Goal: Transaction & Acquisition: Book appointment/travel/reservation

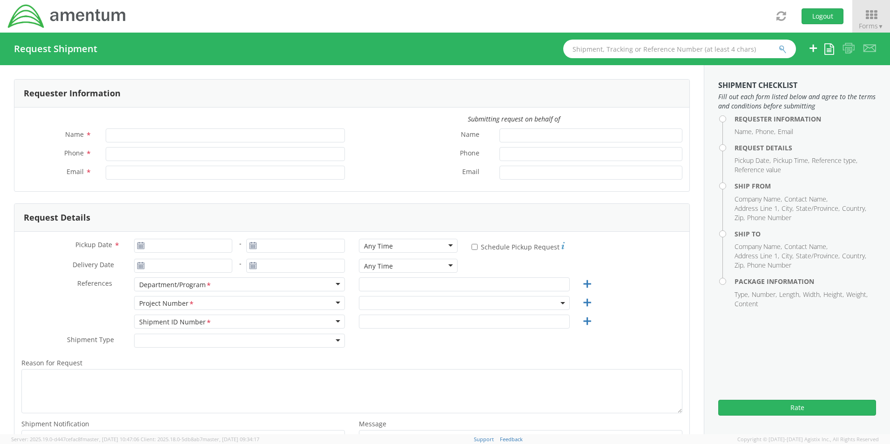
type input "[PERSON_NAME]"
type input "8172241568"
type input "[EMAIL_ADDRESS][PERSON_NAME][DOMAIN_NAME]"
type input "[DATE]"
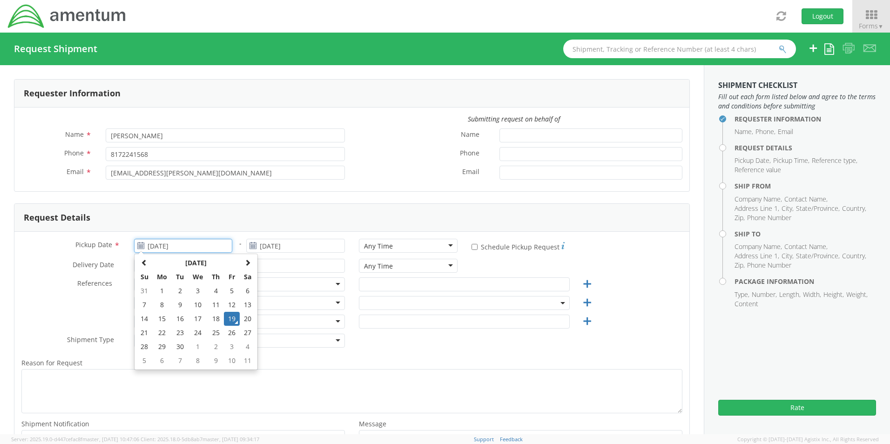
click at [171, 246] on input "[DATE]" at bounding box center [183, 246] width 99 height 14
select select "OCCP.600391.00000"
click at [232, 323] on td "19" at bounding box center [232, 319] width 16 height 14
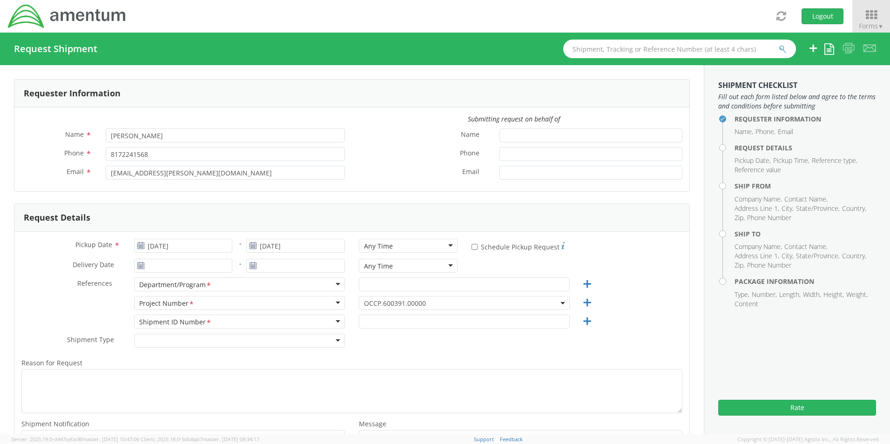
click at [370, 246] on div "Any Time" at bounding box center [378, 246] width 29 height 9
click at [382, 285] on input "text" at bounding box center [464, 284] width 211 height 14
paste input "[PERSON_NAME]"
type input "[PERSON_NAME]"
click at [366, 306] on span "OCCP.600391.00000" at bounding box center [464, 303] width 201 height 9
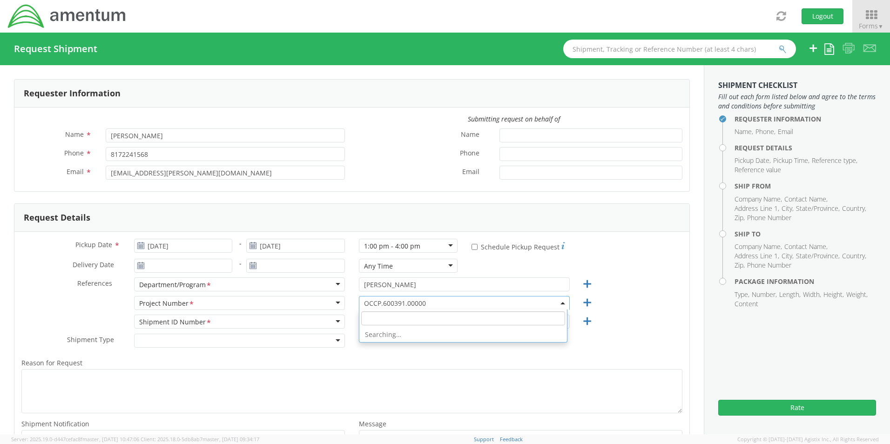
click at [366, 318] on input "search" at bounding box center [463, 318] width 204 height 14
paste input "4800.2.003.AB.GWA26000.2080101"
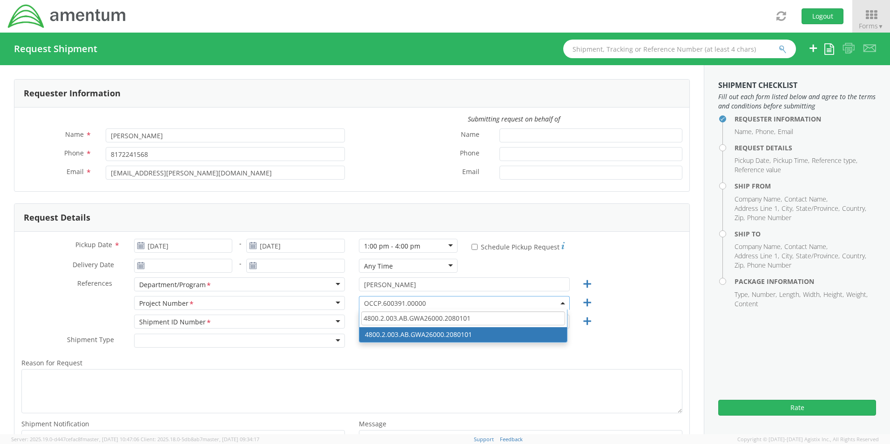
type input "4800.2.003.AB.GWA26000.2080101"
select select "4800.2.003.AB.GWA26000.2080101"
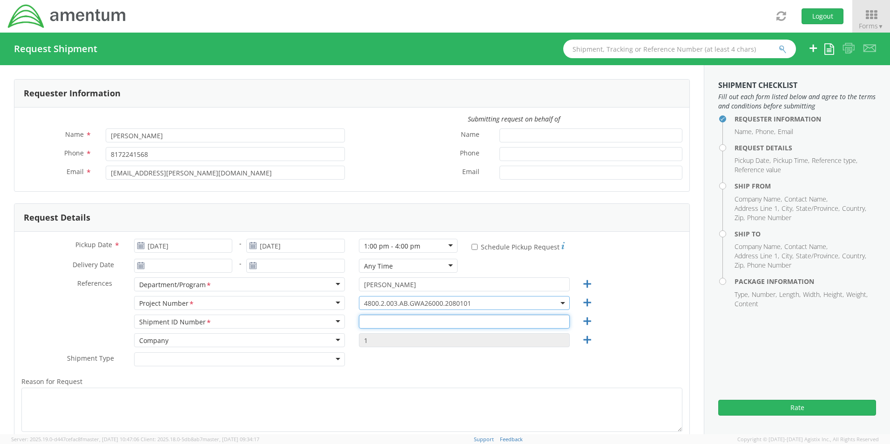
click at [373, 320] on input "text" at bounding box center [464, 322] width 211 height 14
paste input "[PERSON_NAME] REQ0233544"
type input "[PERSON_NAME] REQ0233544"
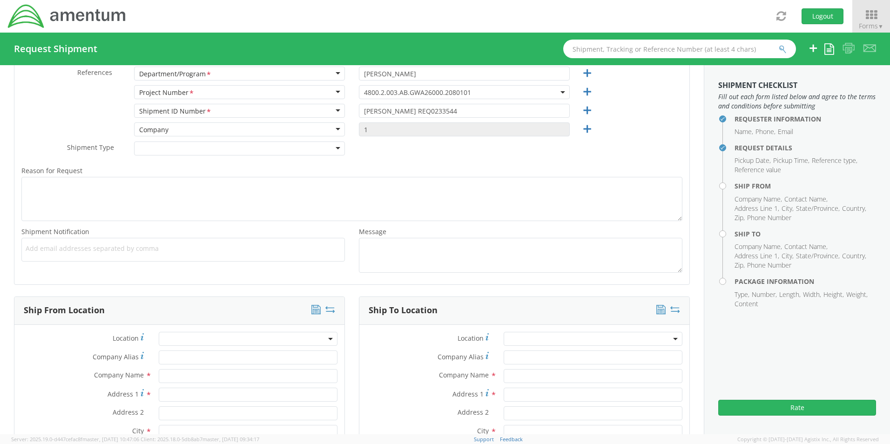
click at [31, 252] on span "Add email addresses separated by comma" at bounding box center [183, 248] width 315 height 9
paste input "[PERSON_NAME][EMAIL_ADDRESS][PERSON_NAME][DOMAIN_NAME]"
type input "[PERSON_NAME][EMAIL_ADDRESS][PERSON_NAME][DOMAIN_NAME]"
click at [176, 252] on span "Add email addresses separated by comma" at bounding box center [183, 248] width 315 height 9
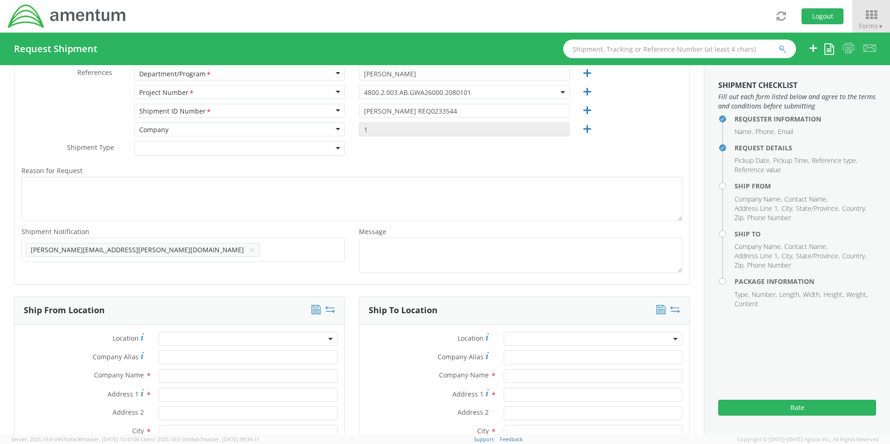
paste input "[EMAIL_ADDRESS][DOMAIN_NAME]"
type input "[EMAIL_ADDRESS][DOMAIN_NAME]"
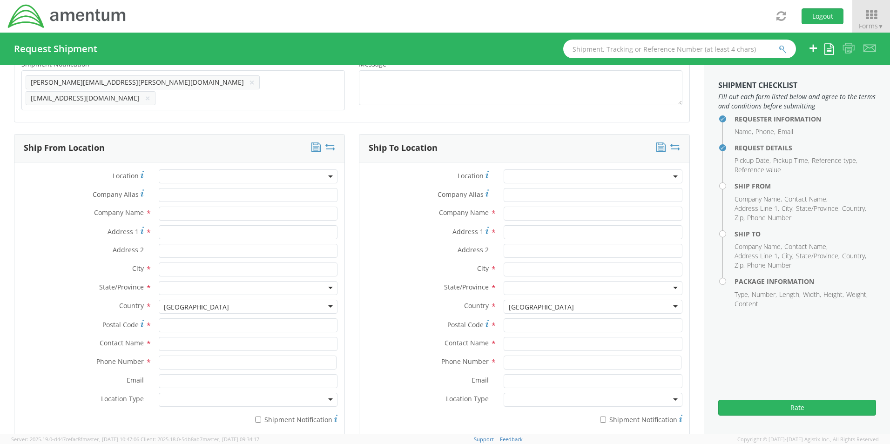
scroll to position [397, 0]
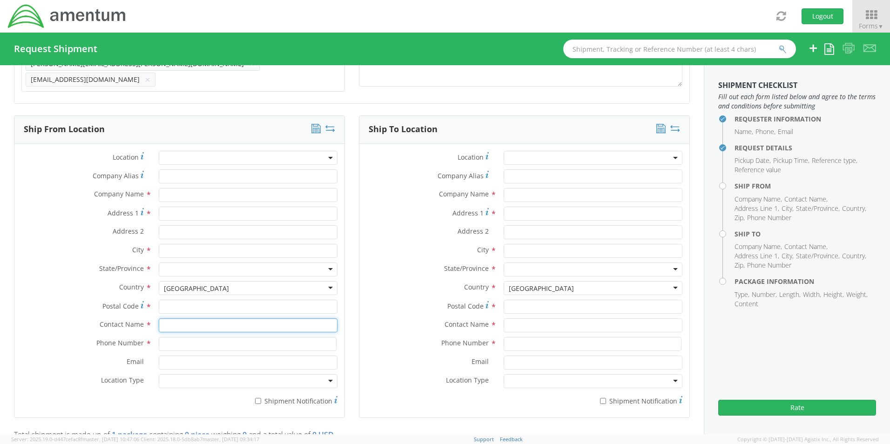
click at [183, 324] on input "text" at bounding box center [248, 325] width 179 height 14
type input "sene"
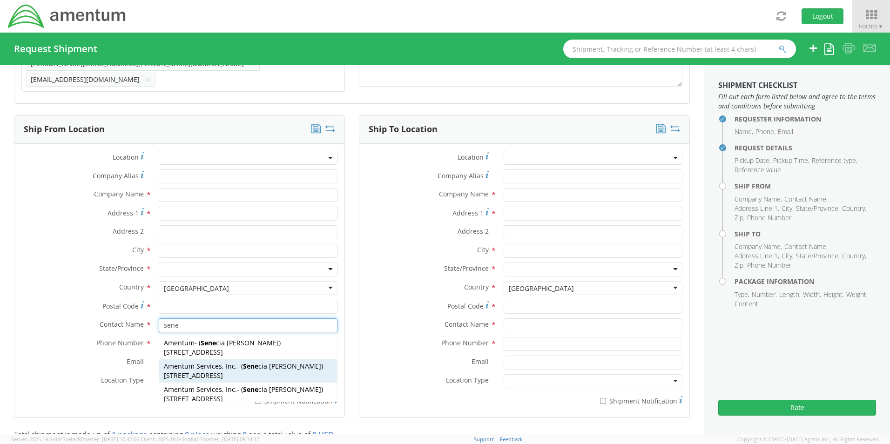
click at [188, 362] on span "Amentum Services, Inc." at bounding box center [200, 366] width 73 height 9
type input "Amentum Services, Inc."
type input "[STREET_ADDRESS]"
type input "[GEOGRAPHIC_DATA]"
type input "76177"
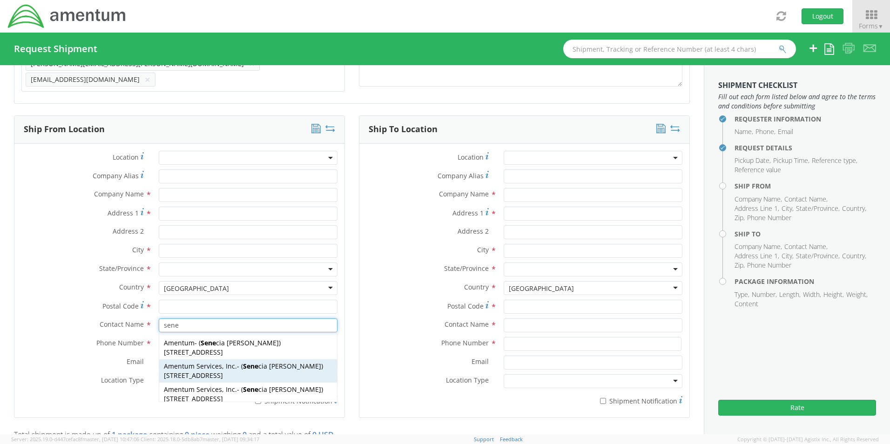
type input "[PERSON_NAME]"
type input "[PHONE_NUMBER]"
type input "[EMAIL_ADDRESS][PERSON_NAME][DOMAIN_NAME]"
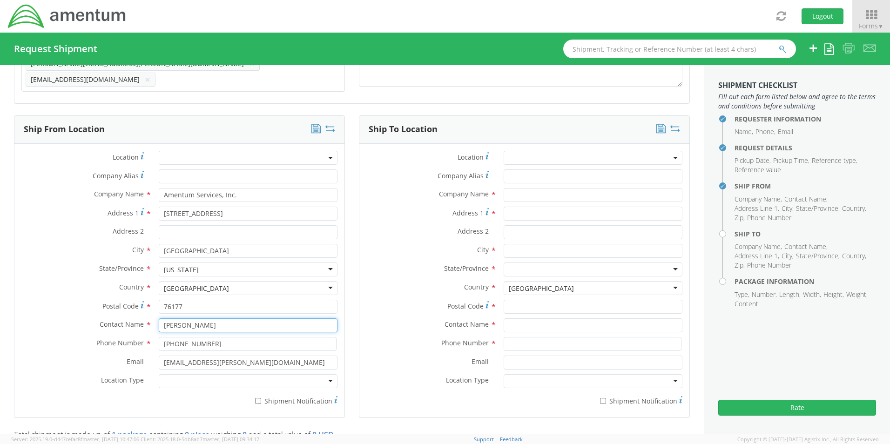
type input "[PERSON_NAME]"
drag, startPoint x: 181, startPoint y: 377, endPoint x: 188, endPoint y: 385, distance: 10.6
click at [182, 380] on div at bounding box center [248, 381] width 179 height 14
drag, startPoint x: 196, startPoint y: 394, endPoint x: 230, endPoint y: 396, distance: 34.0
click at [266, 396] on label "* Shipment Notification" at bounding box center [248, 400] width 179 height 11
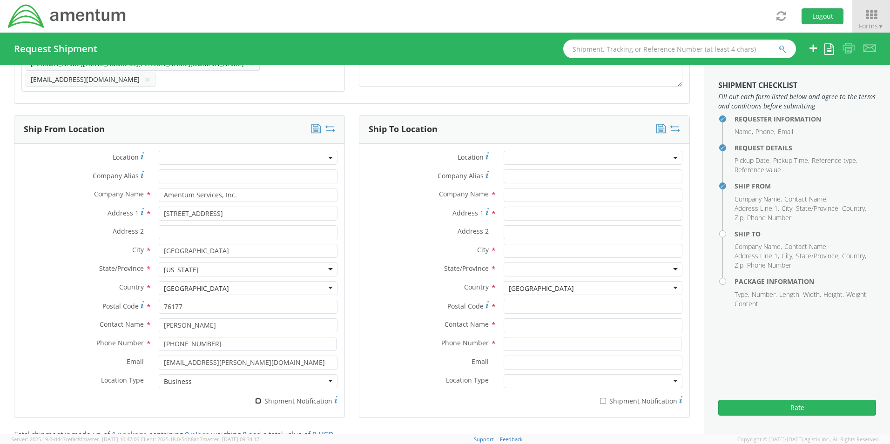
click at [261, 398] on input "* Shipment Notification" at bounding box center [258, 401] width 6 height 6
checkbox input "true"
click at [511, 191] on input "text" at bounding box center [593, 195] width 179 height 14
paste input "[PERSON_NAME][GEOGRAPHIC_DATA]/Amentum"
type input "[PERSON_NAME][GEOGRAPHIC_DATA]/Amentum"
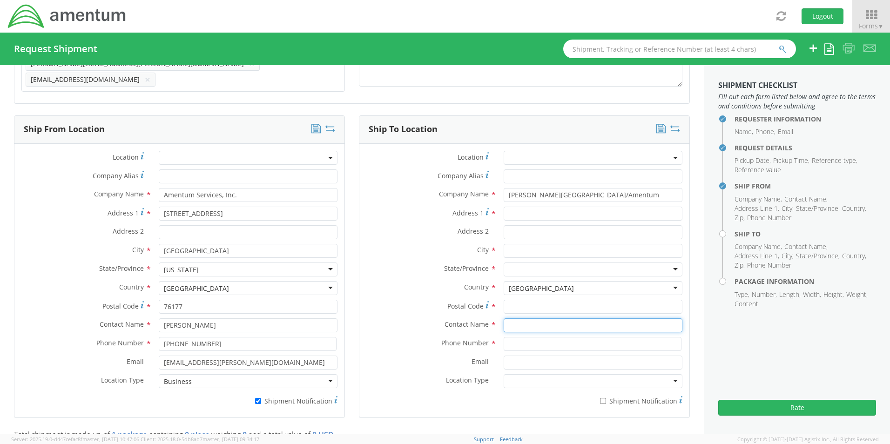
click at [522, 319] on input "text" at bounding box center [593, 325] width 179 height 14
paste input "Attn: [PERSON_NAME]"
type input "Attn: [PERSON_NAME]"
click at [530, 211] on input "Address 1 *" at bounding box center [593, 214] width 179 height 14
paste input "BLDG 875 [PERSON_NAME] and [PERSON_NAME] STS"
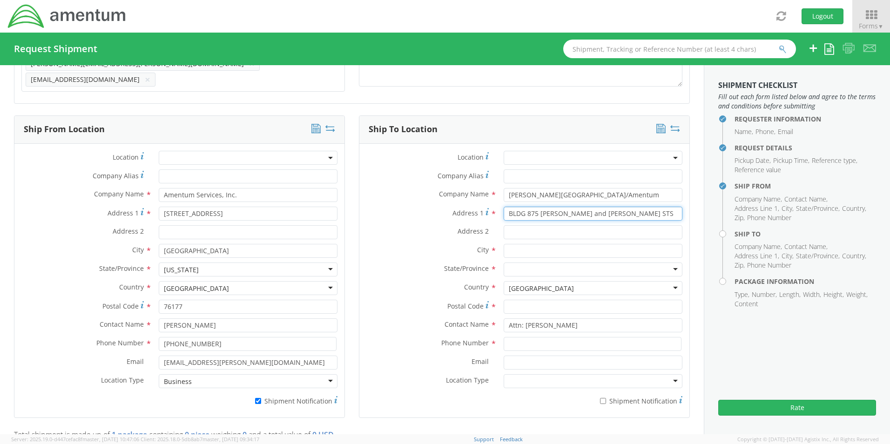
type input "BLDG 875 [PERSON_NAME] and [PERSON_NAME] STS"
drag, startPoint x: 594, startPoint y: 193, endPoint x: 470, endPoint y: 186, distance: 124.9
click at [470, 188] on div "Company Name * [PERSON_NAME][GEOGRAPHIC_DATA]/Amentum" at bounding box center [524, 195] width 330 height 14
click at [524, 228] on input "Address 2 *" at bounding box center [593, 232] width 179 height 14
paste input "[PERSON_NAME][GEOGRAPHIC_DATA]"
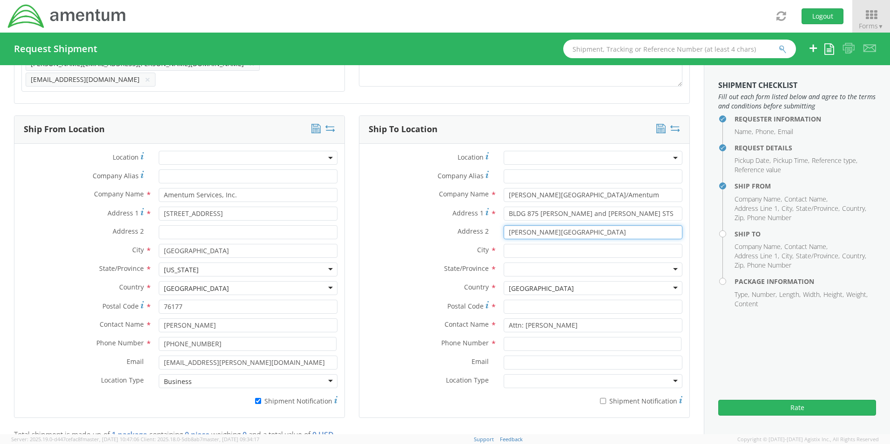
type input "[PERSON_NAME][GEOGRAPHIC_DATA]"
drag, startPoint x: 598, startPoint y: 191, endPoint x: 359, endPoint y: 186, distance: 239.3
click at [394, 188] on div "Company Name * [PERSON_NAME][GEOGRAPHIC_DATA]/Amentum" at bounding box center [524, 195] width 330 height 14
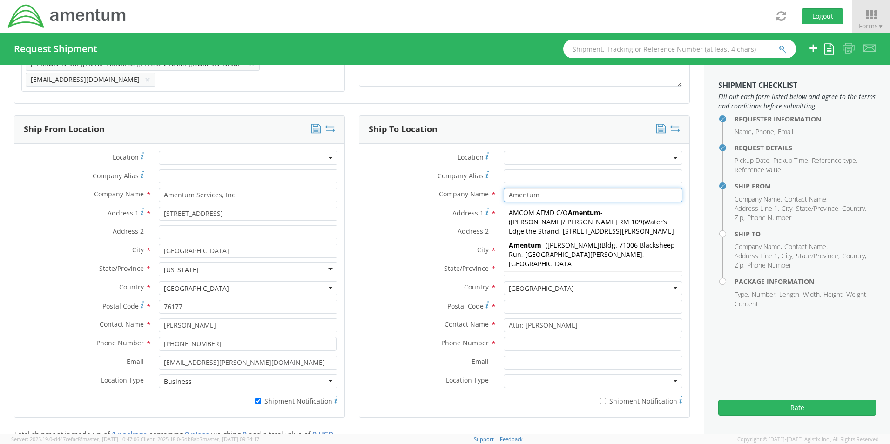
type input "Amentum"
drag, startPoint x: 371, startPoint y: 233, endPoint x: 379, endPoint y: 233, distance: 8.8
click at [372, 233] on div "Address 2 * [PERSON_NAME][GEOGRAPHIC_DATA]" at bounding box center [524, 232] width 330 height 14
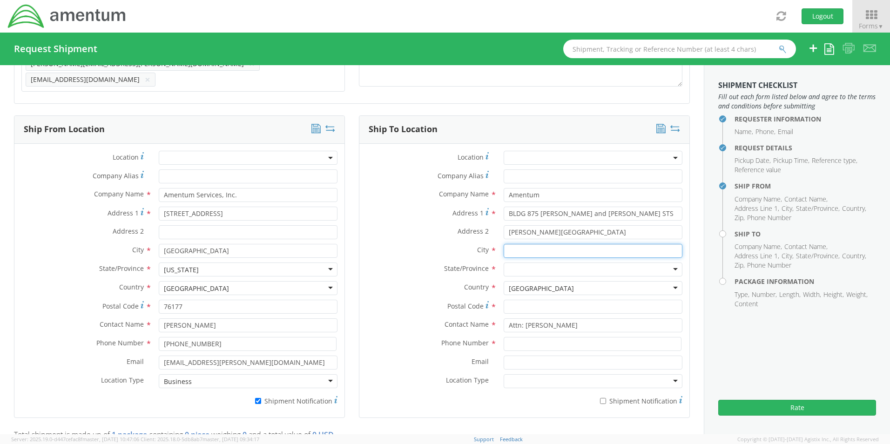
click at [513, 244] on input "text" at bounding box center [593, 251] width 179 height 14
click at [525, 252] on input "text" at bounding box center [593, 251] width 179 height 14
paste input "[PERSON_NAME][GEOGRAPHIC_DATA]"
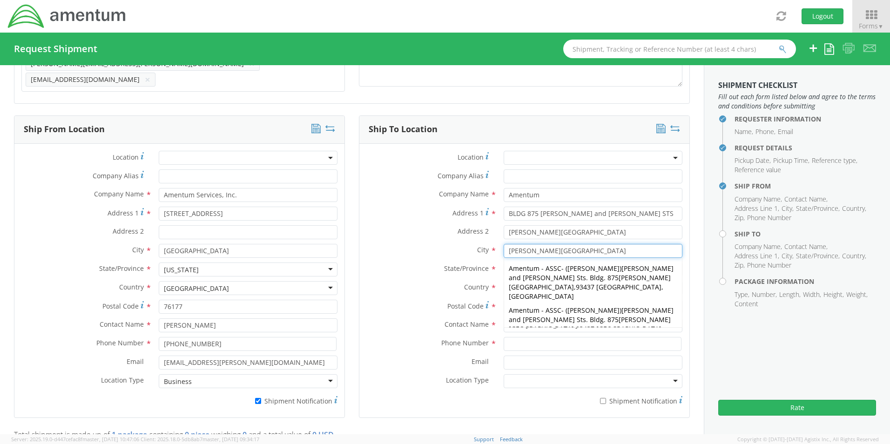
type input "[PERSON_NAME][GEOGRAPHIC_DATA]"
click at [429, 236] on div "Address 2 * [PERSON_NAME][GEOGRAPHIC_DATA]" at bounding box center [524, 234] width 330 height 19
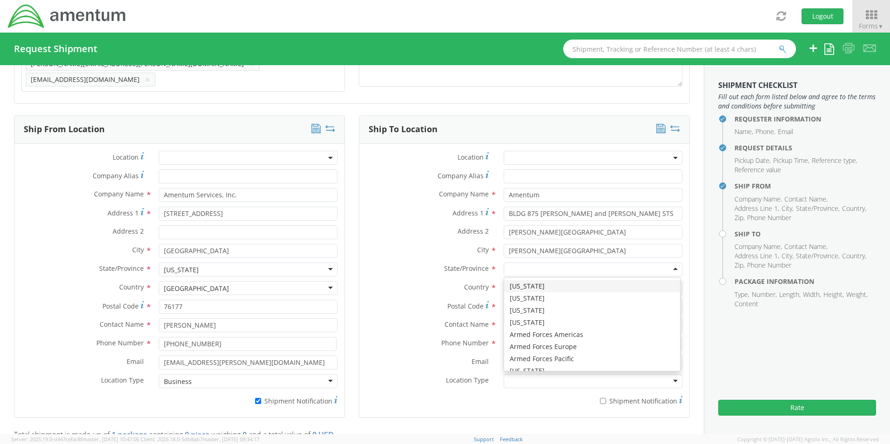
click at [506, 263] on div at bounding box center [593, 270] width 179 height 14
type input "c"
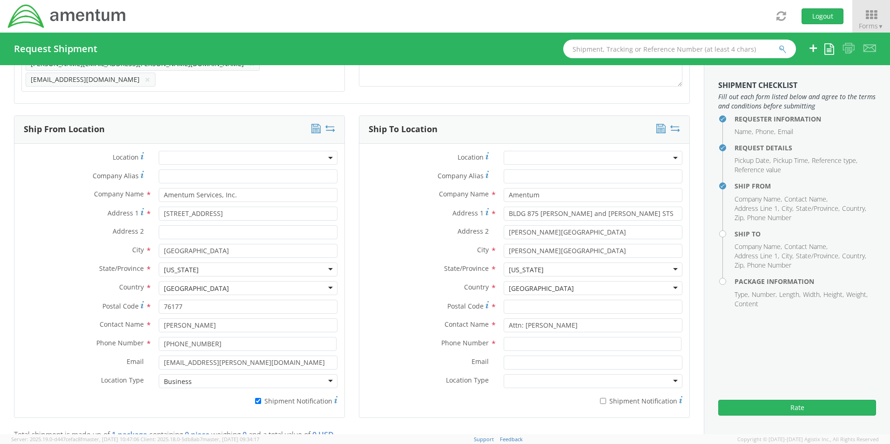
scroll to position [0, 0]
click at [523, 303] on input "Postal Code *" at bounding box center [593, 307] width 179 height 14
paste input "93437"
type input "93437"
click at [520, 337] on input at bounding box center [593, 344] width 178 height 14
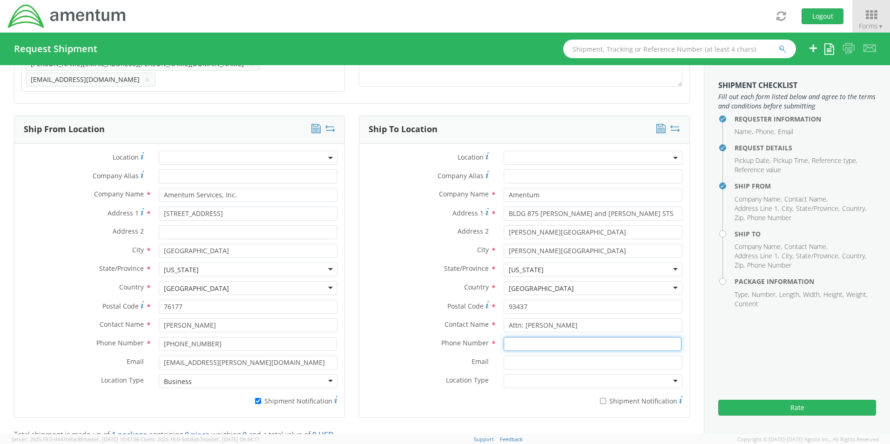
paste input "[PHONE_NUMBER]"
type input "[PHONE_NUMBER]"
click at [525, 359] on input "Email *" at bounding box center [593, 363] width 179 height 14
paste input "[PERSON_NAME][EMAIL_ADDRESS][PERSON_NAME][DOMAIN_NAME]"
type input "[PERSON_NAME][EMAIL_ADDRESS][PERSON_NAME][DOMAIN_NAME]"
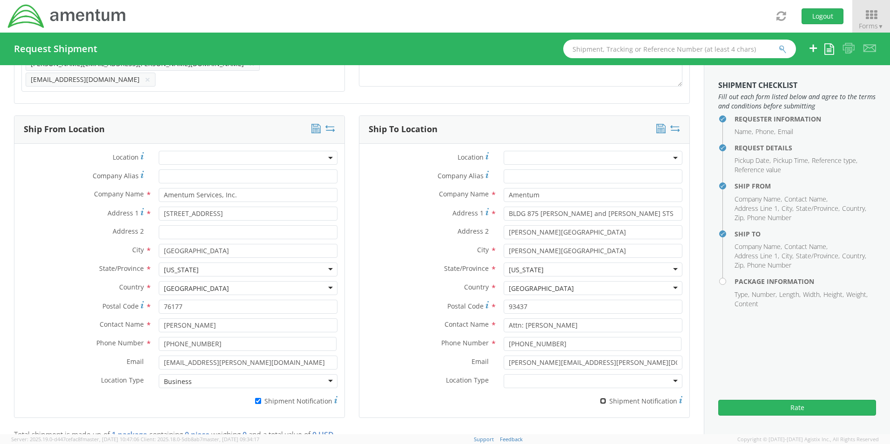
click at [600, 398] on input "* Shipment Notification" at bounding box center [603, 401] width 6 height 6
checkbox input "true"
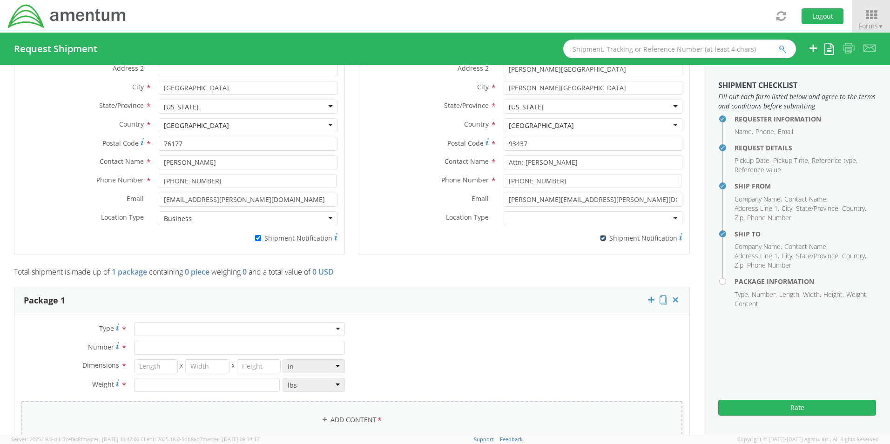
scroll to position [630, 0]
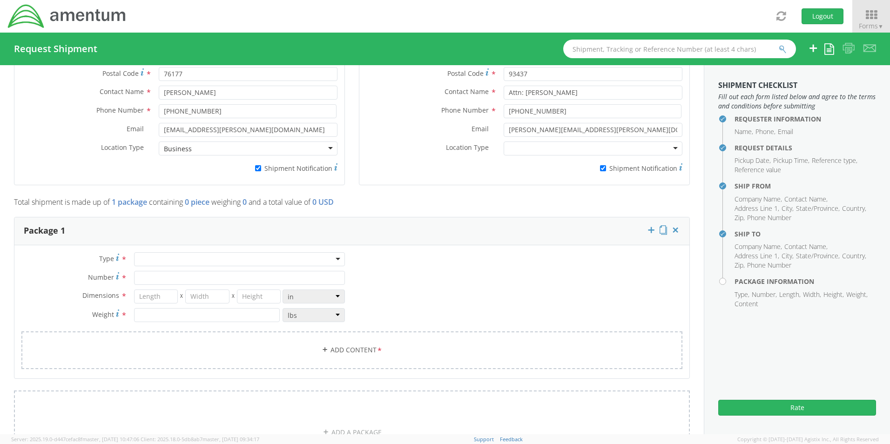
click at [170, 257] on div at bounding box center [239, 259] width 211 height 14
click at [159, 272] on input "Number *" at bounding box center [239, 278] width 211 height 14
type input "1"
type input "16"
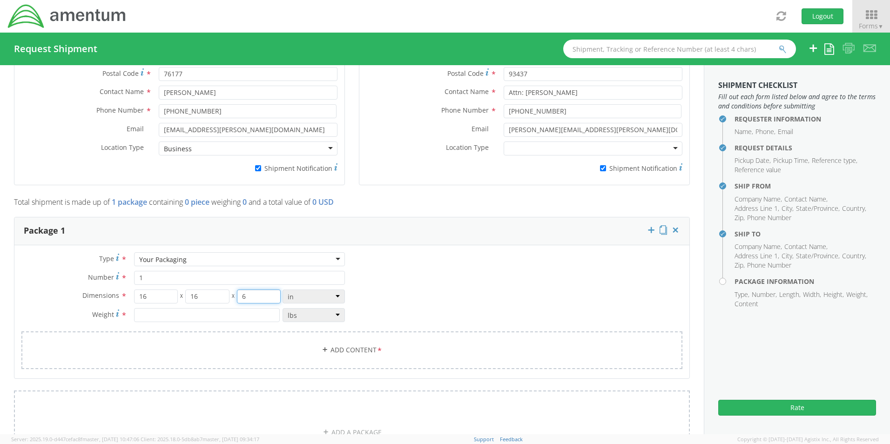
type input "6"
type input "12.0"
click at [351, 344] on link "Add Content *" at bounding box center [351, 350] width 661 height 38
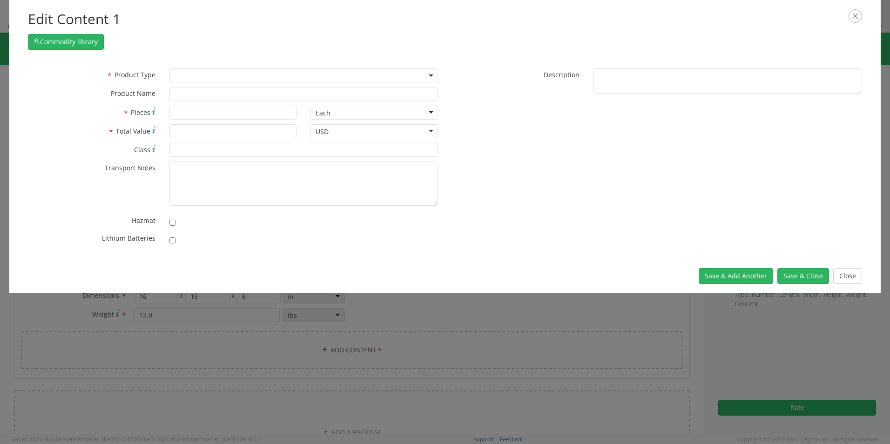
click at [191, 74] on span at bounding box center [303, 75] width 269 height 14
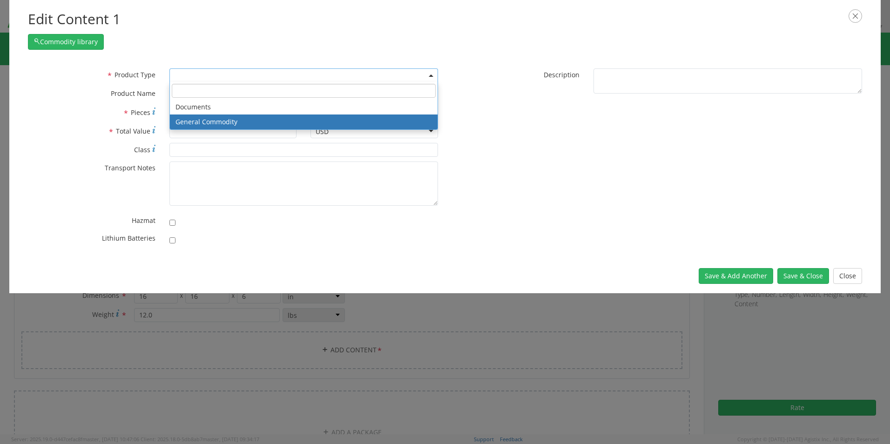
select select "COMMODITY"
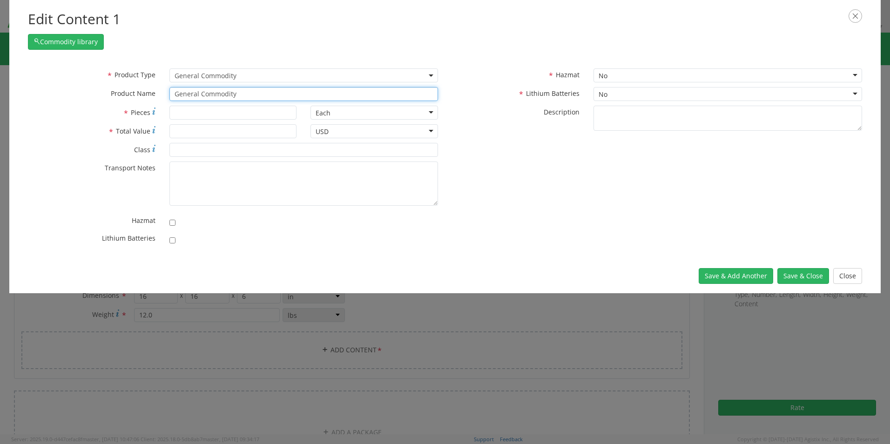
drag, startPoint x: 251, startPoint y: 97, endPoint x: 118, endPoint y: 84, distance: 133.7
click at [122, 84] on div "* Product Type Documents General Commodity General Commodity * Product Name Gen…" at bounding box center [233, 86] width 424 height 37
paste input "Laptop: CORP027185/SN: 1PSYMB4 (RITM0243009) Dock: SN 8BGQT14 (RITM0243010)"
click at [204, 93] on input "Laptop: CORP027185/SN: 1PSYMB4 (RITM0243009) Dock: SN 8BGQT14 (RITM0243010)" at bounding box center [303, 94] width 269 height 14
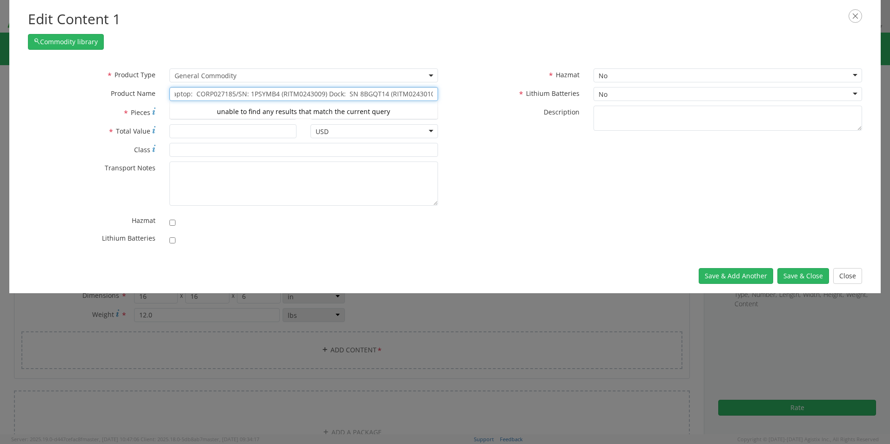
scroll to position [0, 0]
type input "Laptop: CORP027185/SN: 1PSYMB4 (RITM0243009) Dock: SN 8BGQT14 (RITM0243010)"
type input "2"
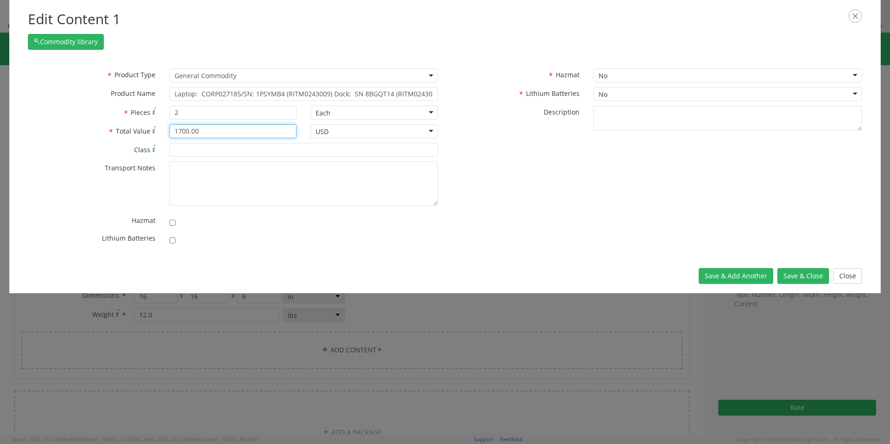
type input "1700.00"
click at [172, 242] on input "checkbox" at bounding box center [172, 240] width 6 height 6
checkbox input "true"
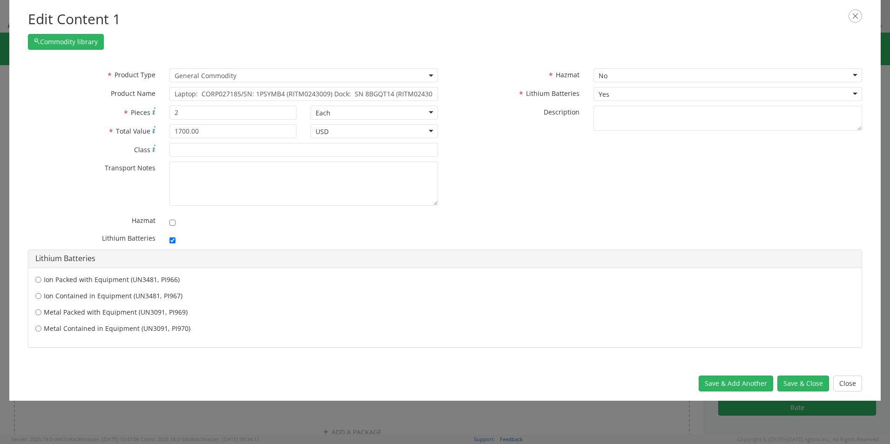
click at [73, 296] on label "Ion Contained in Equipment (UN3481, PI967)" at bounding box center [444, 295] width 819 height 9
click at [41, 296] on input "Ion Contained in Equipment (UN3481, PI967)" at bounding box center [38, 295] width 6 height 9
radio input "true"
drag, startPoint x: 802, startPoint y: 385, endPoint x: 796, endPoint y: 384, distance: 5.8
click at [801, 386] on button "Save & Close" at bounding box center [803, 384] width 52 height 16
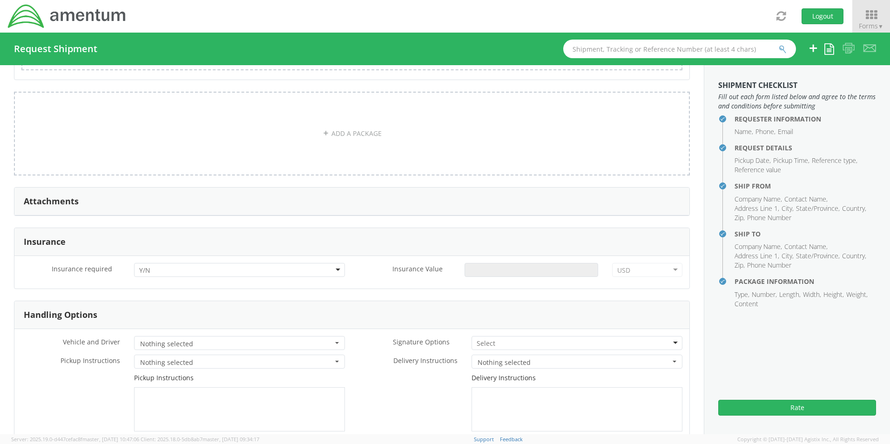
scroll to position [1049, 0]
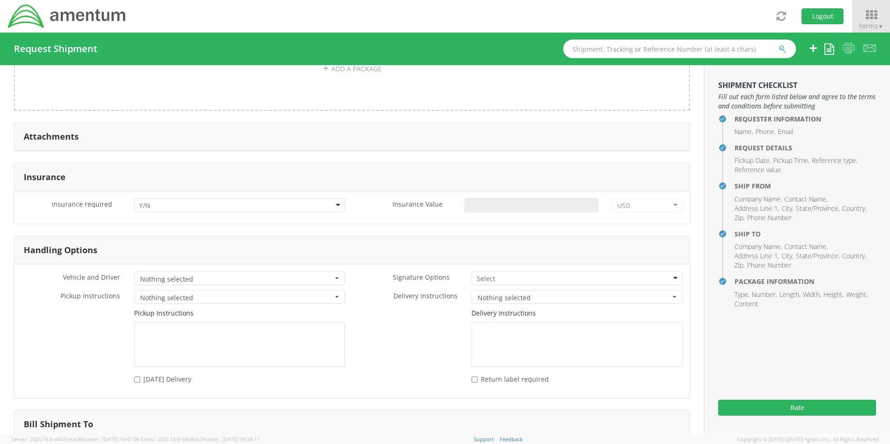
click at [162, 203] on div at bounding box center [239, 205] width 211 height 14
click at [491, 198] on input "Insurance Value *" at bounding box center [532, 205] width 134 height 14
type input "1700.00"
drag, startPoint x: 479, startPoint y: 271, endPoint x: 482, endPoint y: 288, distance: 17.1
click at [479, 274] on input "select-one" at bounding box center [487, 278] width 20 height 9
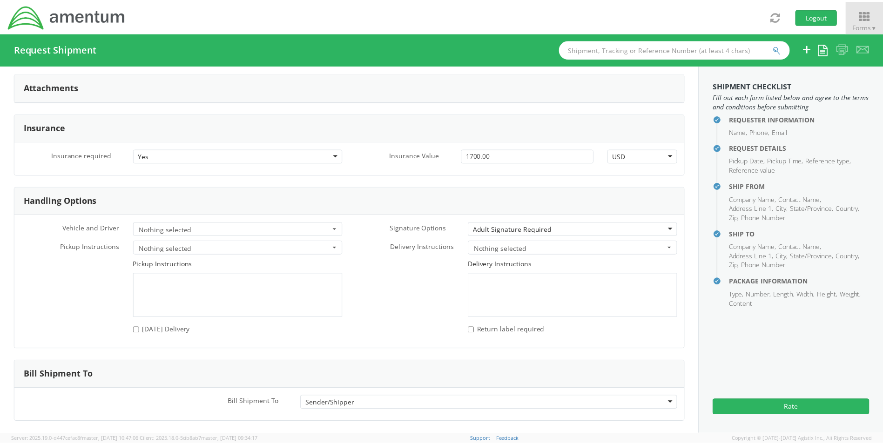
scroll to position [1130, 0]
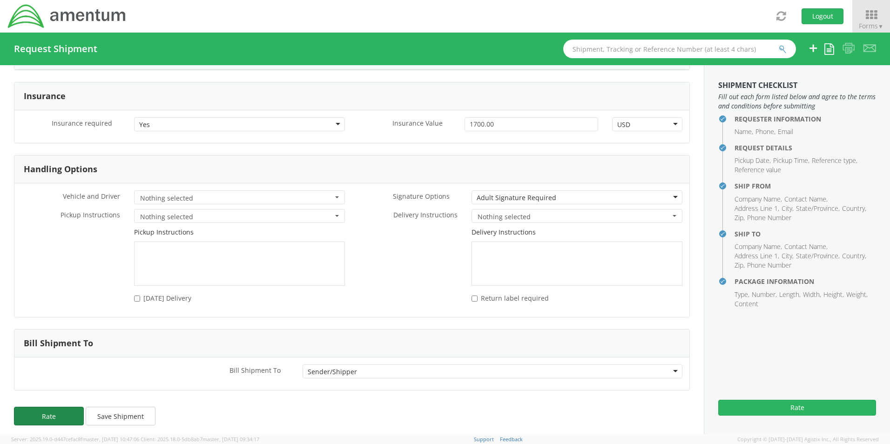
click at [48, 407] on button "Rate" at bounding box center [49, 416] width 70 height 19
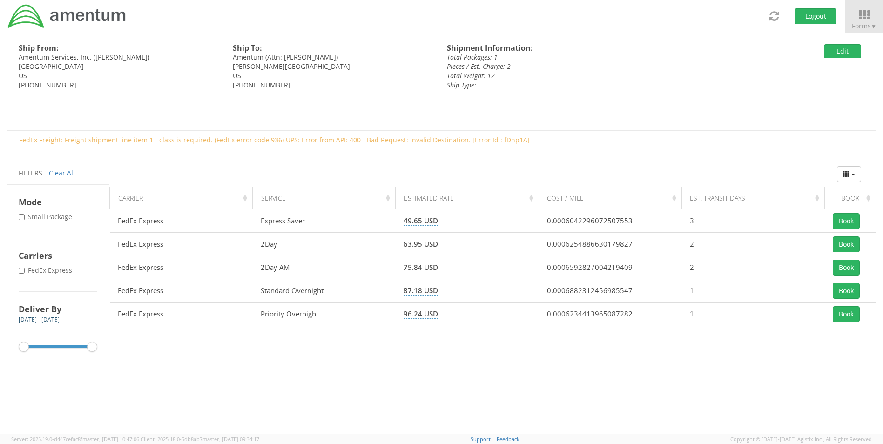
click at [55, 272] on label "* FedEx Express" at bounding box center [46, 270] width 55 height 9
click at [25, 272] on input "* FedEx Express" at bounding box center [22, 271] width 6 height 6
checkbox input "true"
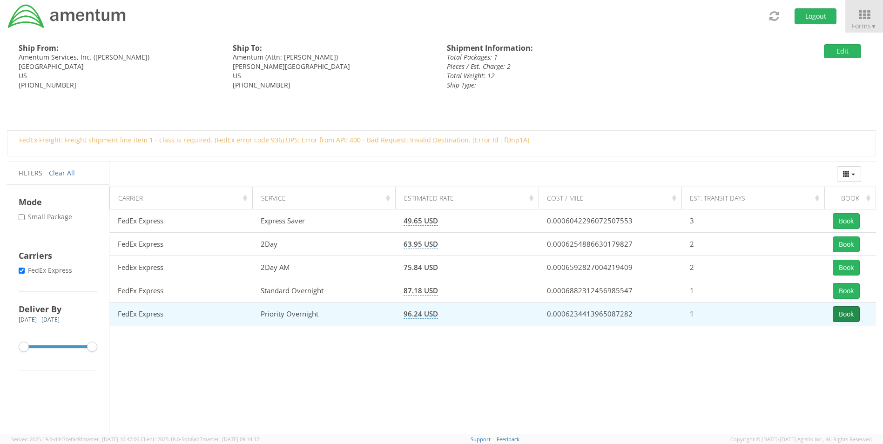
click at [847, 313] on button "Book" at bounding box center [846, 314] width 27 height 16
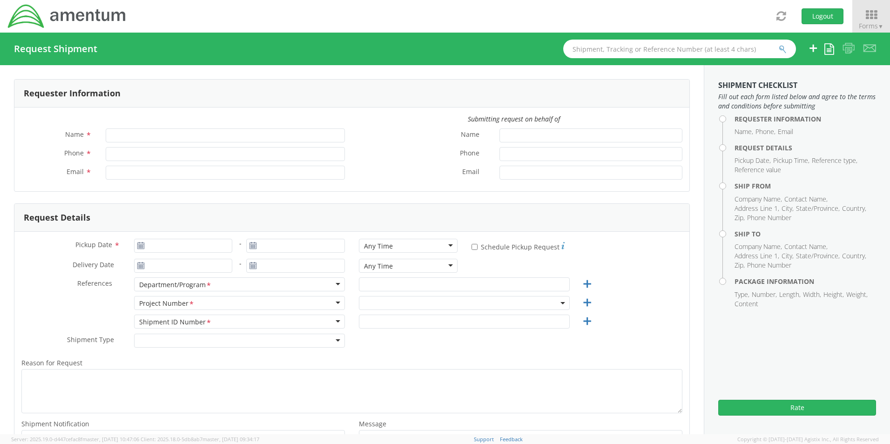
type input "[PERSON_NAME]"
type input "8172241568"
type input "[EMAIL_ADDRESS][PERSON_NAME][DOMAIN_NAME]"
select select "OCCP.600391.00000"
click at [880, 13] on icon at bounding box center [870, 14] width 43 height 13
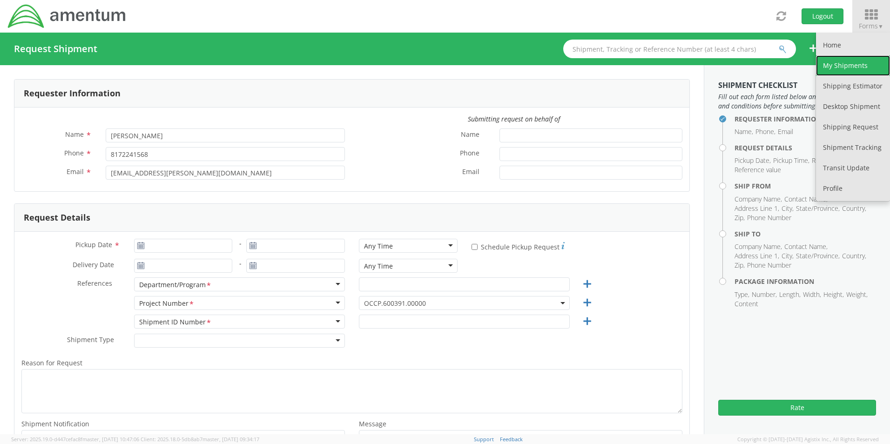
click at [836, 70] on link "My Shipments" at bounding box center [853, 65] width 74 height 20
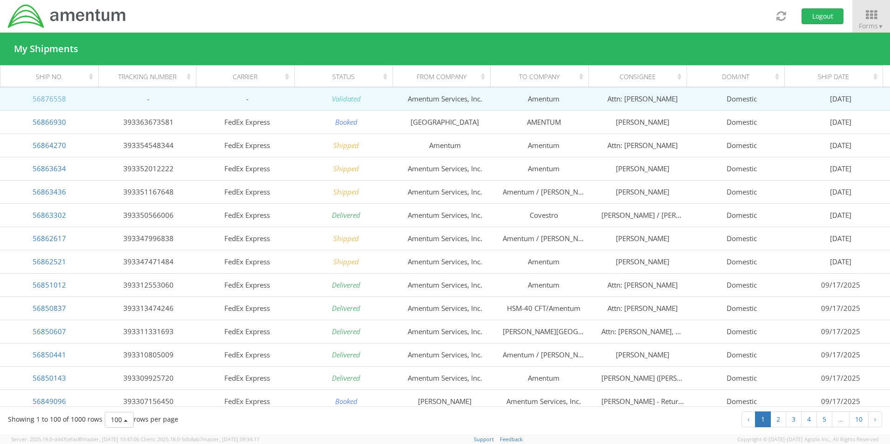
click at [59, 99] on link "56876558" at bounding box center [50, 98] width 34 height 9
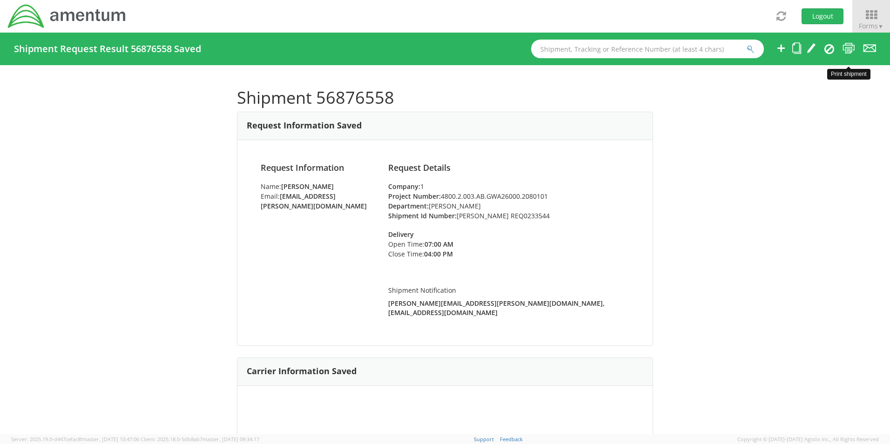
click at [848, 51] on icon at bounding box center [849, 48] width 13 height 12
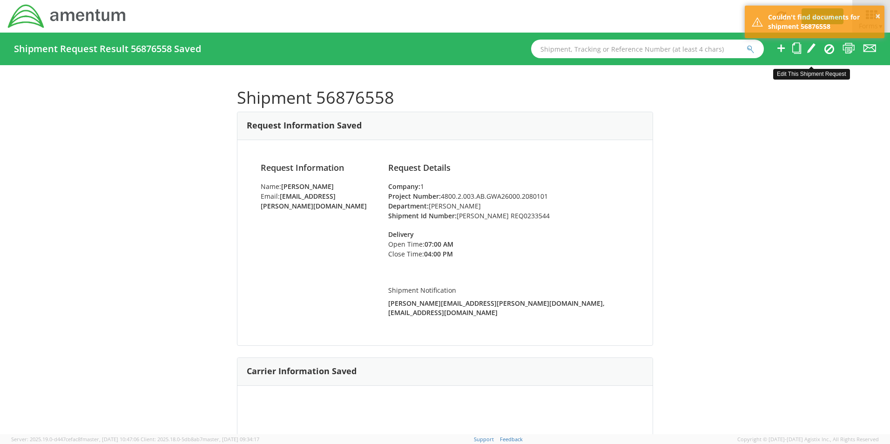
click at [810, 50] on icon at bounding box center [811, 48] width 9 height 12
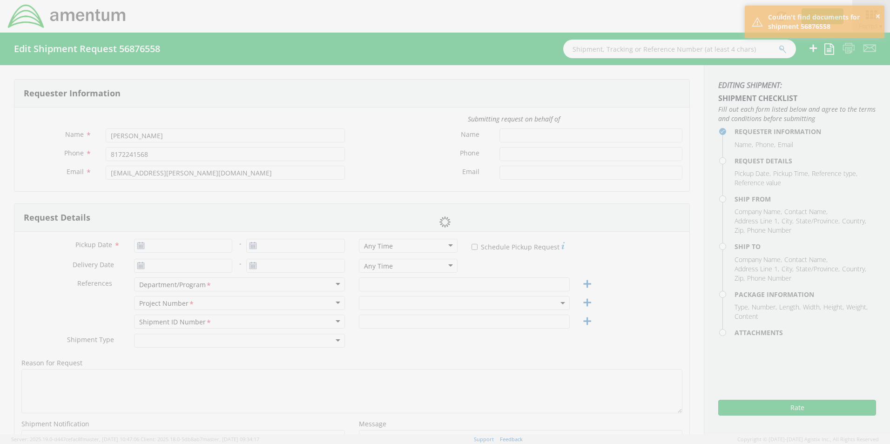
type input "[DATE]"
type input "[PERSON_NAME]"
type input "[PERSON_NAME] REQ0233544"
select select
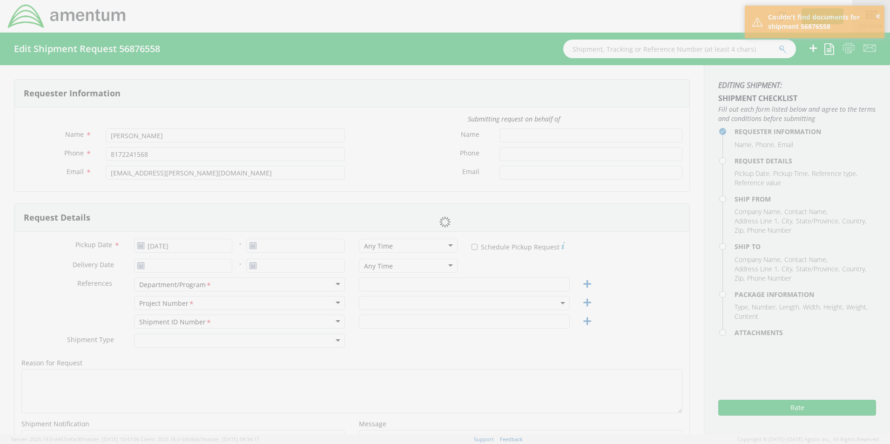
type input "Amentum Services, Inc."
type input "[STREET_ADDRESS]"
type input "[GEOGRAPHIC_DATA]"
type input "76177"
type input "[PERSON_NAME]"
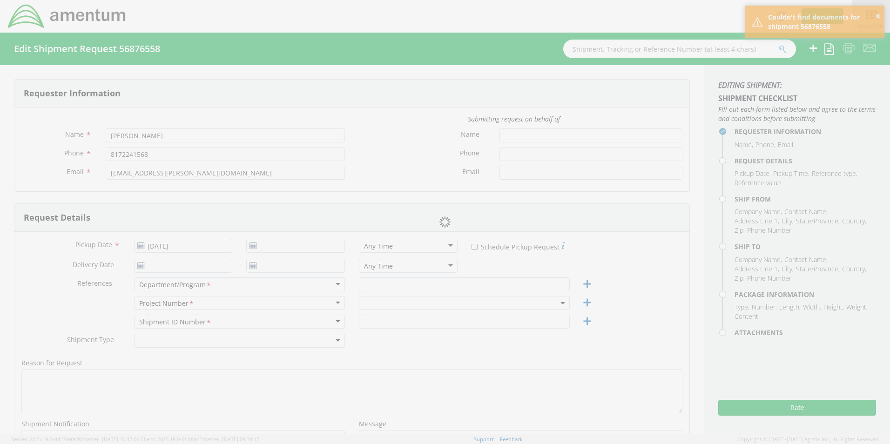
type input "[PHONE_NUMBER]"
type input "[EMAIL_ADDRESS][PERSON_NAME][DOMAIN_NAME]"
checkbox input "true"
select select
type input "Amentum"
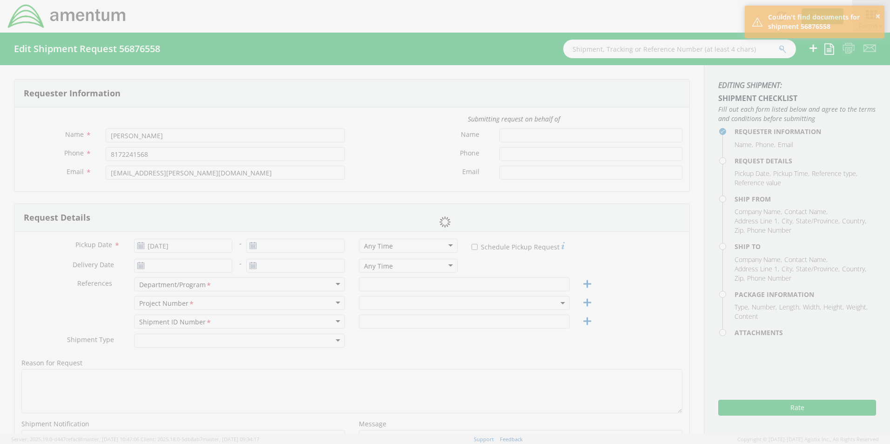
type input "BLDG 875 [PERSON_NAME] and [PERSON_NAME] STS"
type input "[PERSON_NAME][GEOGRAPHIC_DATA]"
type input "93437"
type input "Attn: [PERSON_NAME]"
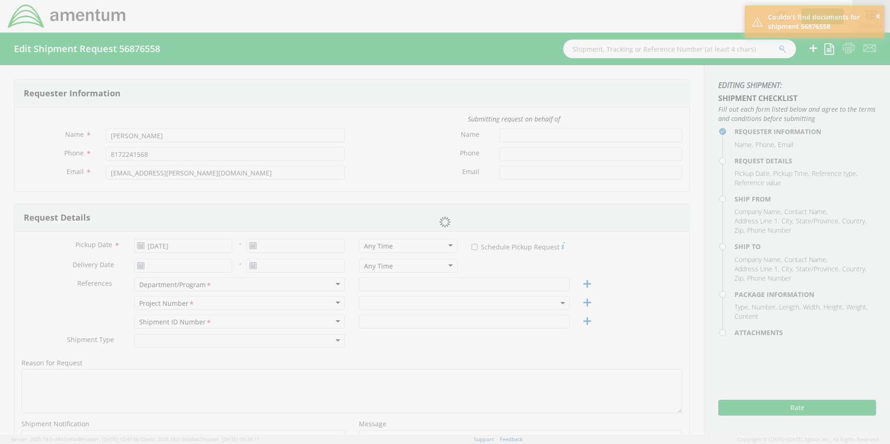
type input "[PHONE_NUMBER]"
type input "brian.franco@amentum.com"
checkbox input "true"
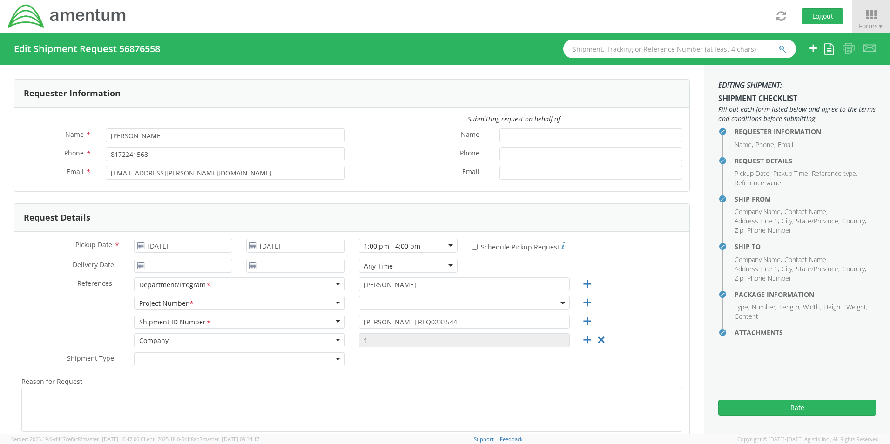
select select
click at [368, 307] on span at bounding box center [464, 303] width 211 height 14
drag, startPoint x: 375, startPoint y: 317, endPoint x: 379, endPoint y: 323, distance: 7.7
click at [379, 323] on input "search" at bounding box center [463, 318] width 204 height 14
paste input "4800.2.003.AB.GWA26000.2080101"
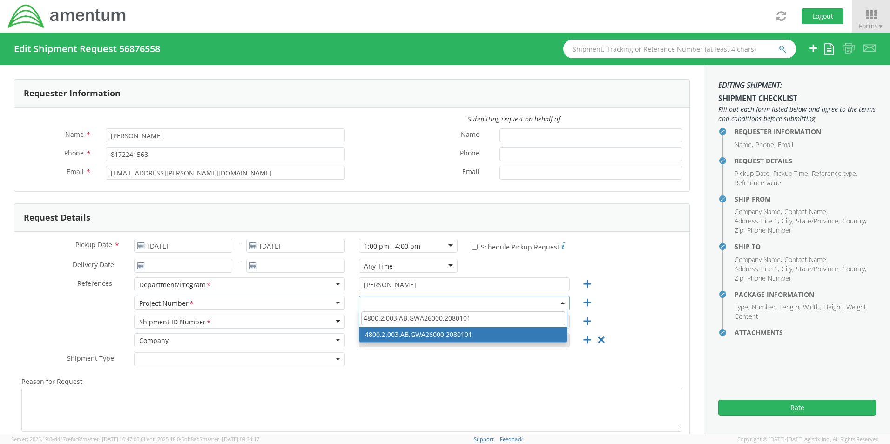
type input "4800.2.003.AB.GWA26000.2080101"
select select "4800.2.003.AB.GWA26000.2080101"
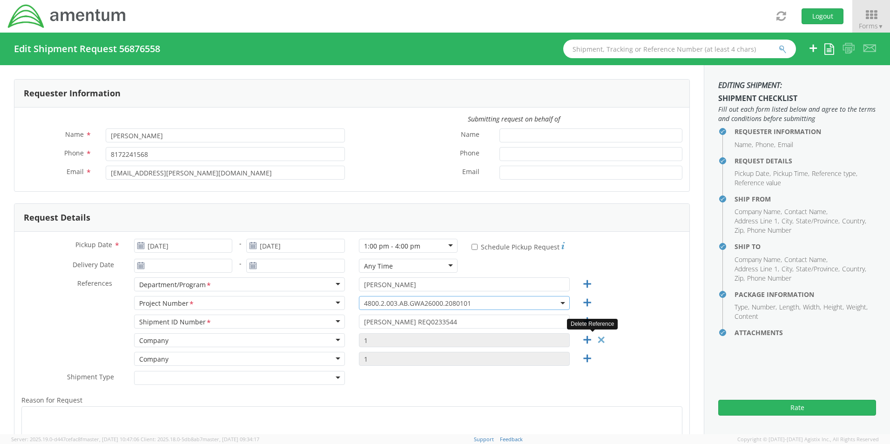
click at [595, 338] on icon at bounding box center [601, 340] width 12 height 12
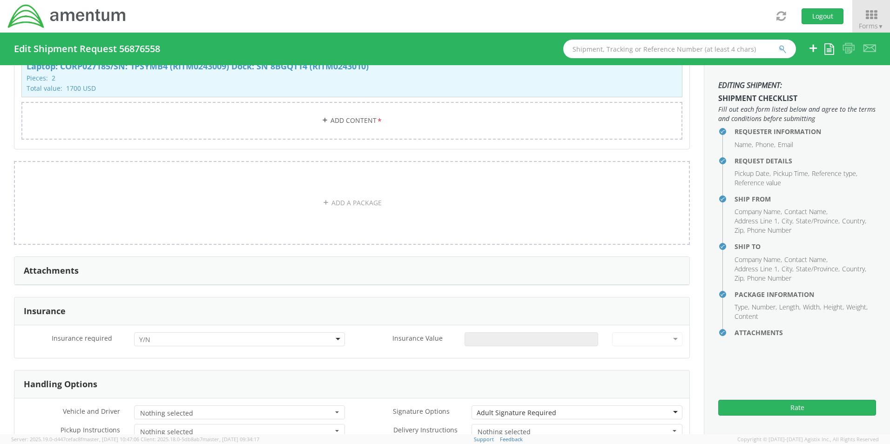
scroll to position [931, 0]
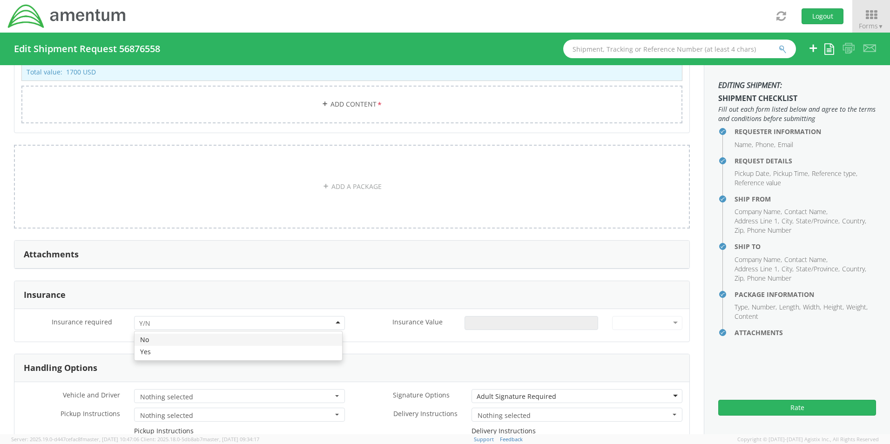
click at [166, 320] on div at bounding box center [239, 323] width 211 height 14
click at [494, 316] on input "Insurance Value *" at bounding box center [532, 323] width 134 height 14
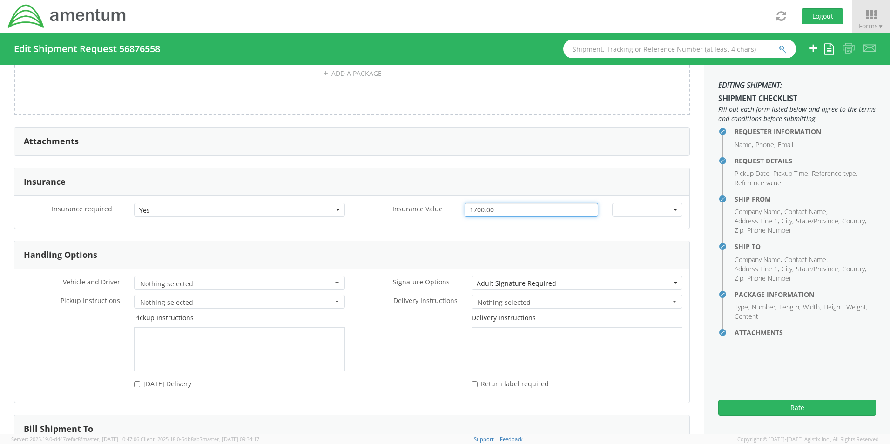
scroll to position [1117, 0]
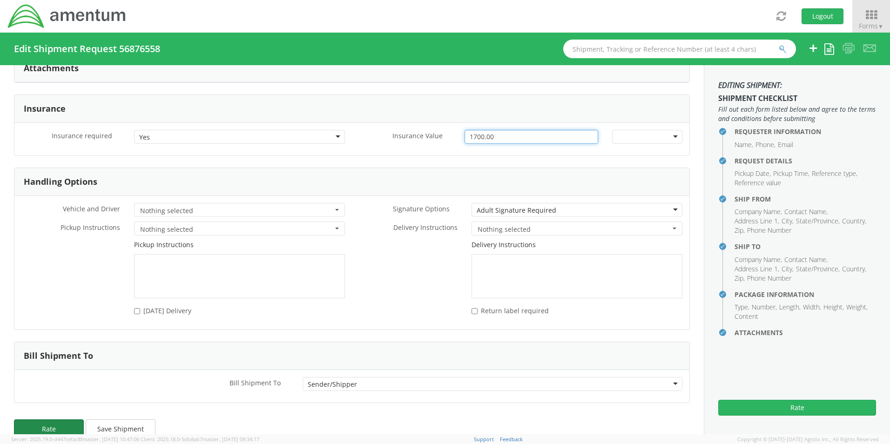
type input "1700.00"
click at [55, 426] on button "Rate" at bounding box center [49, 428] width 70 height 19
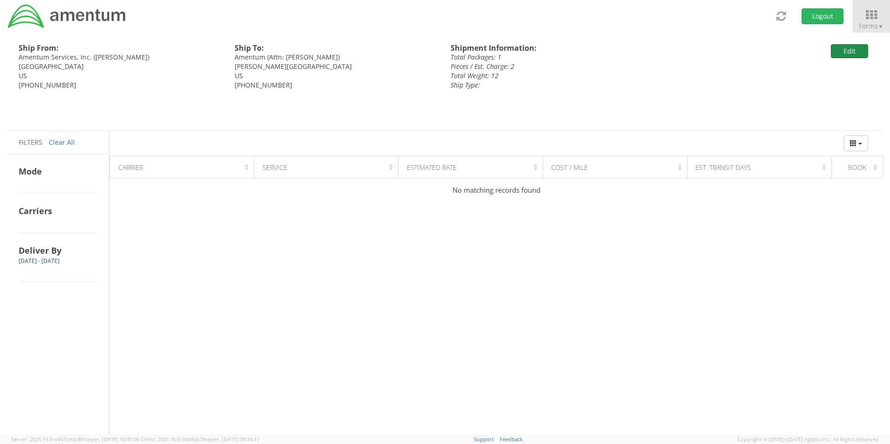
click at [844, 51] on button "Edit" at bounding box center [849, 51] width 37 height 14
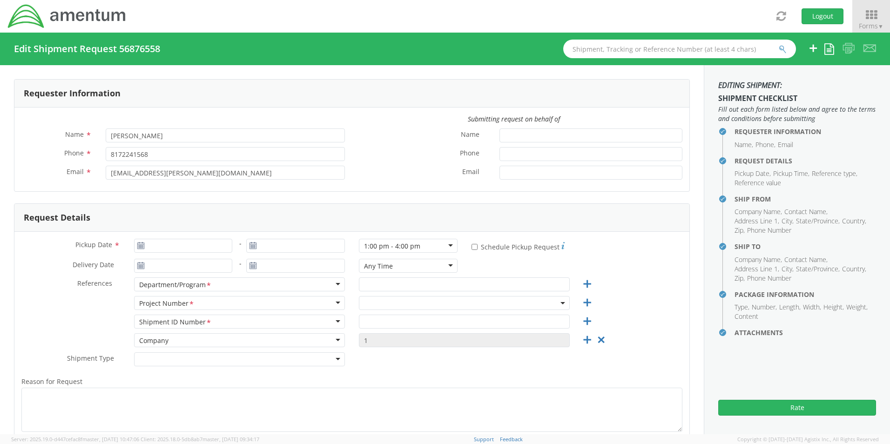
type input "[DATE]"
type input "[PERSON_NAME]"
type input "[PERSON_NAME] REQ0233544"
select select "OCCP.600391.00000"
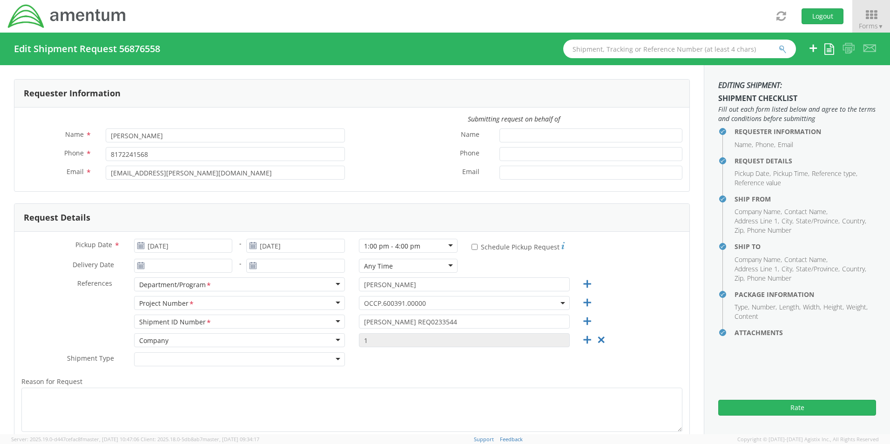
click at [389, 304] on span "OCCP.600391.00000" at bounding box center [464, 303] width 201 height 9
click at [385, 316] on input "search" at bounding box center [463, 318] width 204 height 14
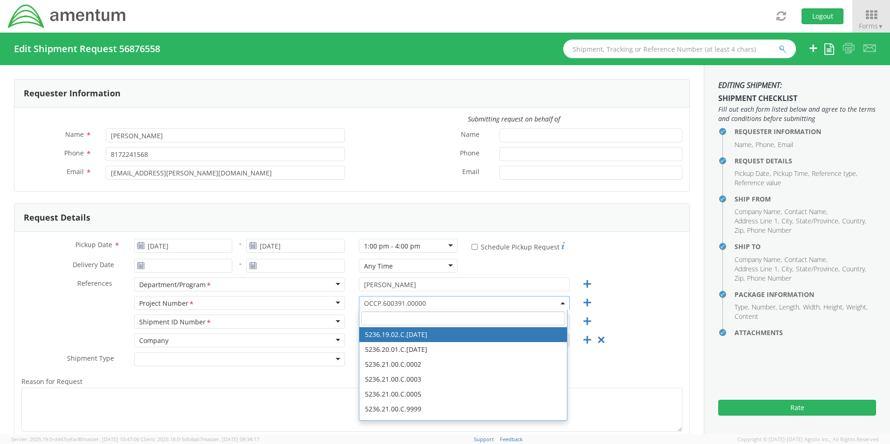
click at [386, 318] on input "search" at bounding box center [463, 318] width 204 height 14
click at [393, 315] on input "search" at bounding box center [463, 318] width 204 height 14
paste input "4800.2.003.AB.GWA26000.2080101"
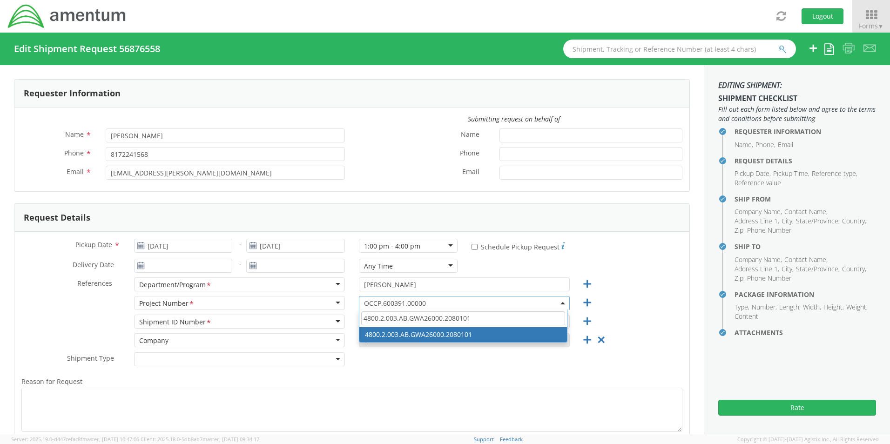
type input "4800.2.003.AB.GWA26000.2080101"
select select "4800.2.003.AB.GWA26000.2080101"
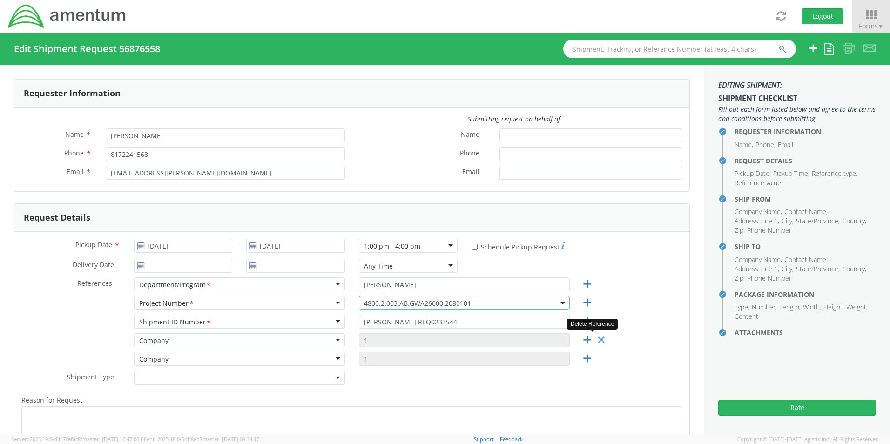
click at [595, 335] on icon at bounding box center [601, 340] width 12 height 12
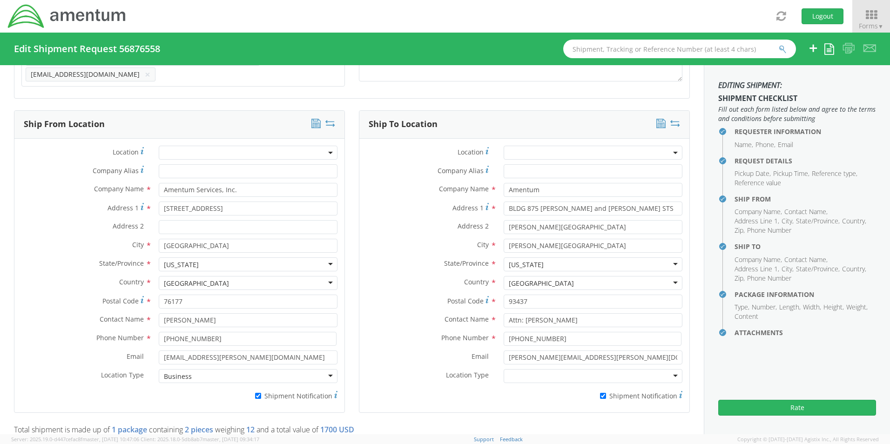
scroll to position [419, 0]
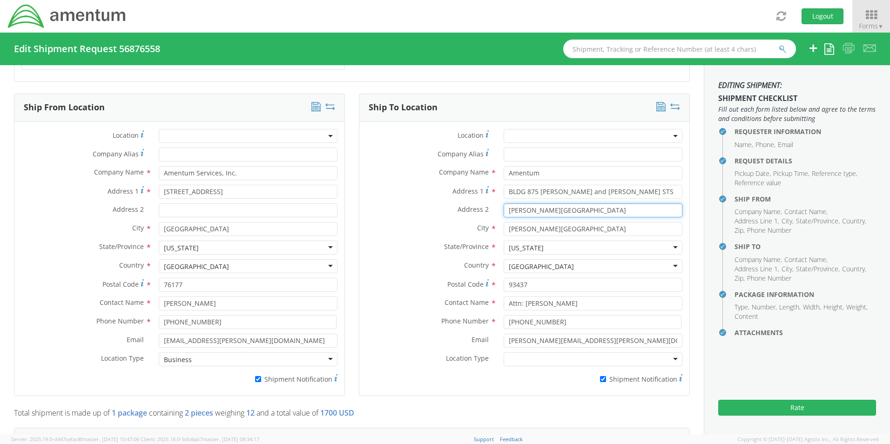
click at [601, 205] on input "[PERSON_NAME][GEOGRAPHIC_DATA]" at bounding box center [593, 210] width 179 height 14
click at [554, 226] on input "[PERSON_NAME][GEOGRAPHIC_DATA]" at bounding box center [593, 229] width 179 height 14
drag, startPoint x: 602, startPoint y: 221, endPoint x: 449, endPoint y: 219, distance: 153.2
click at [451, 222] on div "City * Vandenberg Space Force Base" at bounding box center [524, 229] width 330 height 14
click at [519, 223] on input "text" at bounding box center [593, 229] width 179 height 14
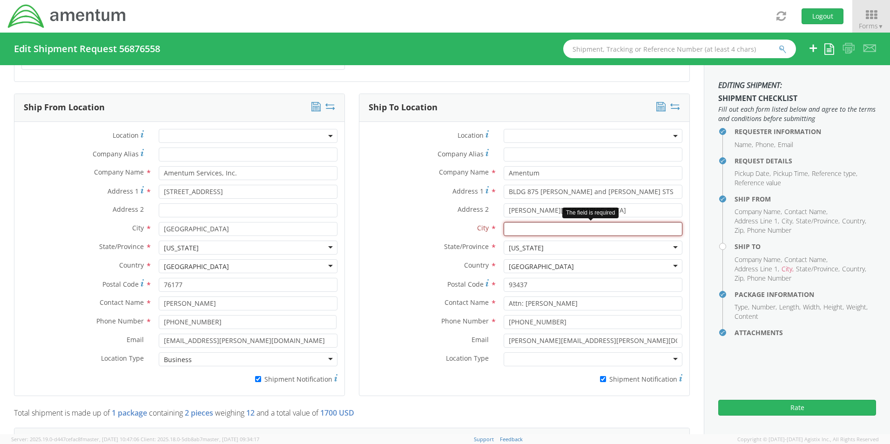
paste input "Vandenberg Space Force Base,"
type input "[PERSON_NAME][GEOGRAPHIC_DATA]"
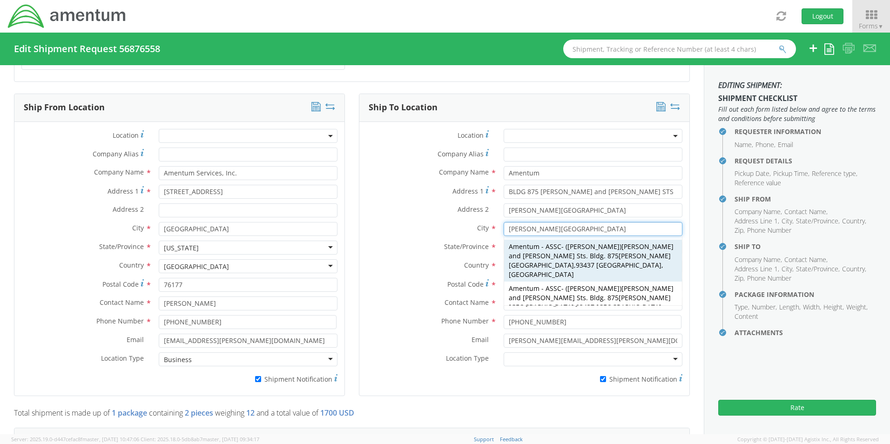
click at [576, 251] on strong "[PERSON_NAME][GEOGRAPHIC_DATA]" at bounding box center [590, 260] width 162 height 18
select select
type input "Amentum - ASSC"
type input "Tuttle and Stroop Sts."
type input "Bldg. 875"
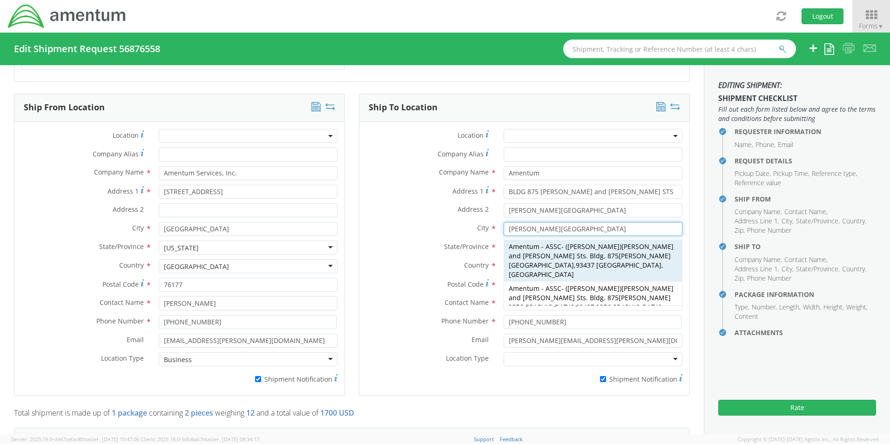
type input "[PERSON_NAME]"
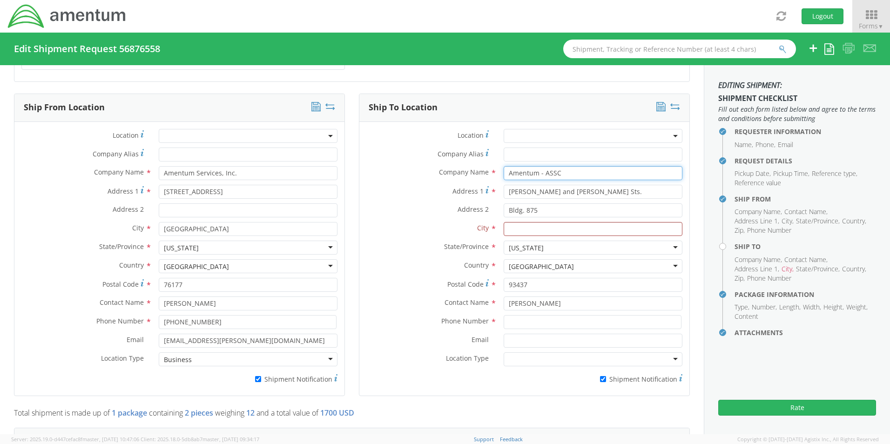
drag, startPoint x: 590, startPoint y: 169, endPoint x: 553, endPoint y: 168, distance: 36.8
click at [553, 168] on input "Amentum - ASSC" at bounding box center [593, 173] width 179 height 14
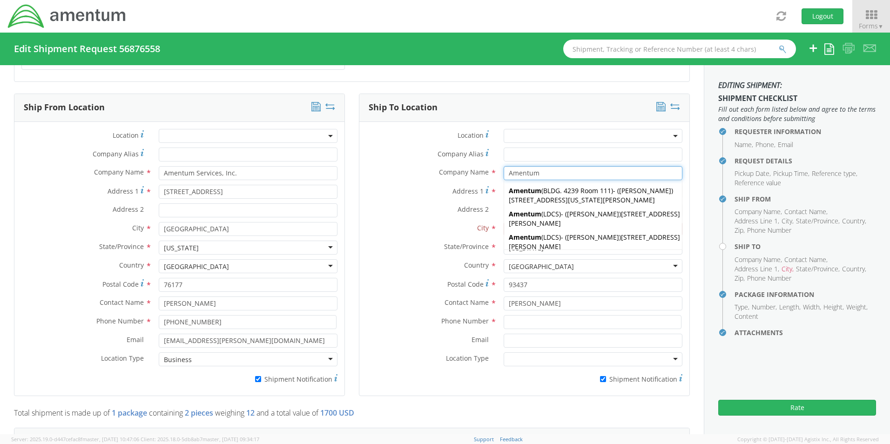
type input "Amentum"
click at [376, 190] on label "Address 1 *" at bounding box center [427, 191] width 137 height 13
click at [504, 190] on input "Tuttle and Stroop Sts." at bounding box center [593, 192] width 179 height 14
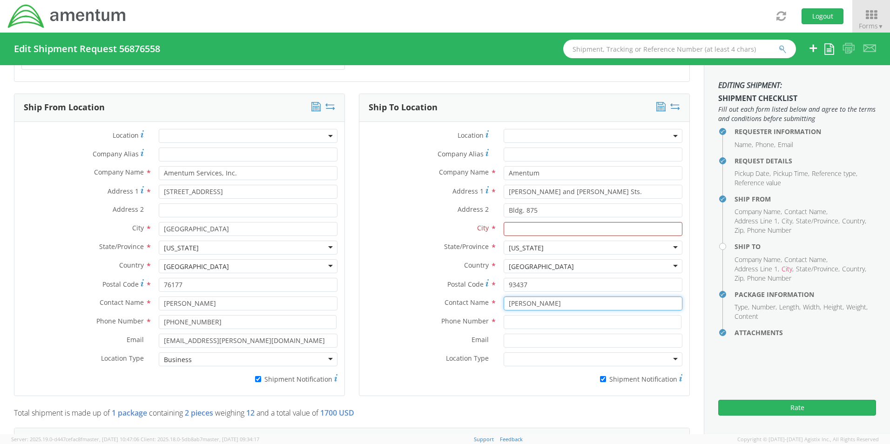
drag, startPoint x: 558, startPoint y: 299, endPoint x: 491, endPoint y: 300, distance: 67.0
click at [491, 300] on div "Contact Name * Breanne Talbot" at bounding box center [524, 304] width 330 height 14
click at [526, 225] on input "text" at bounding box center [593, 229] width 179 height 14
paste input "Vandenberg Space Force Base,"
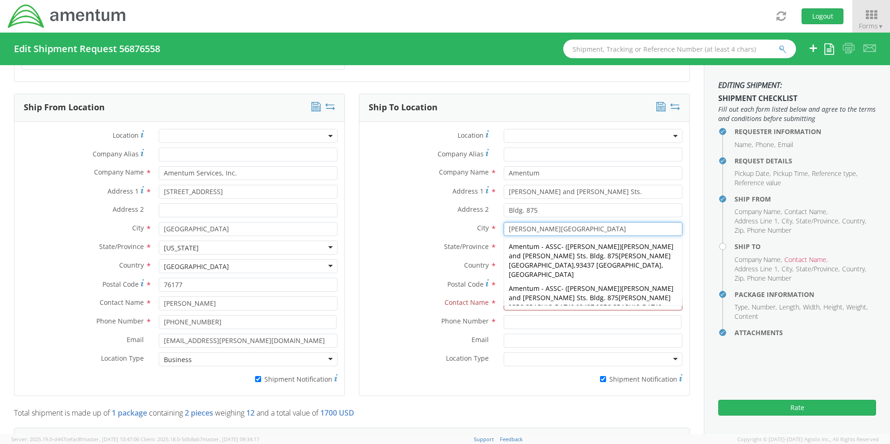
type input "[PERSON_NAME][GEOGRAPHIC_DATA]"
click at [395, 315] on label "Phone Number *" at bounding box center [427, 321] width 137 height 12
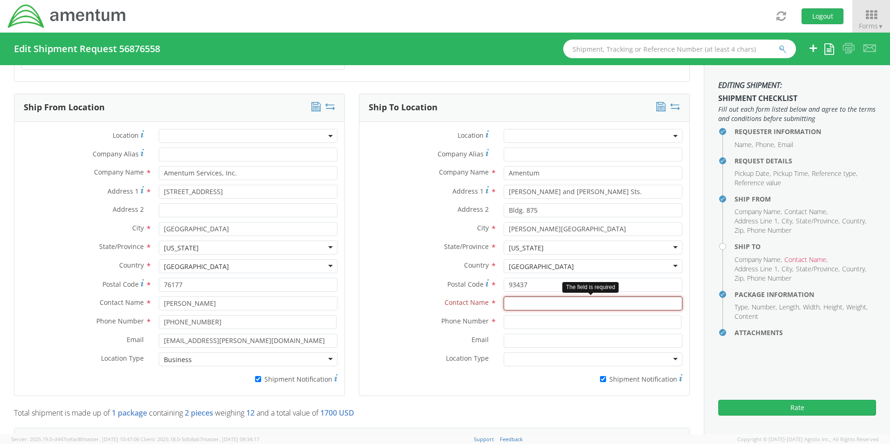
click at [531, 297] on input "text" at bounding box center [593, 304] width 179 height 14
paste input "Attn: [PERSON_NAME]"
type input "Attn: [PERSON_NAME]"
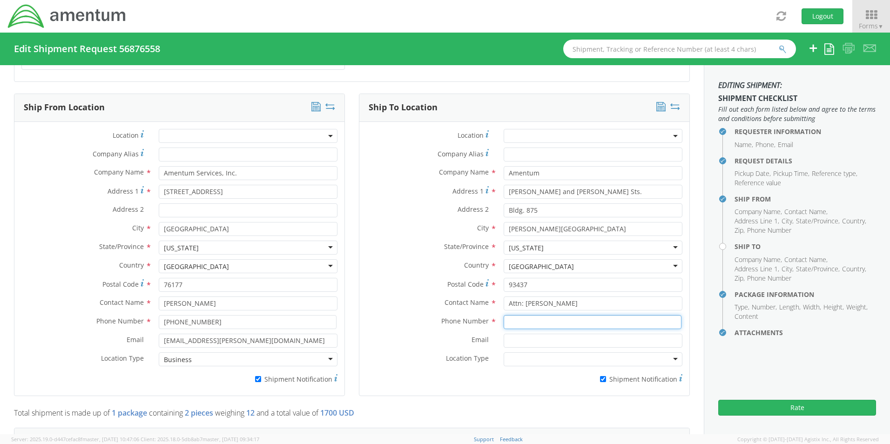
click at [544, 319] on input at bounding box center [593, 322] width 178 height 14
paste input "[PHONE_NUMBER]"
type input "[PHONE_NUMBER]"
click at [546, 336] on input "Email *" at bounding box center [593, 341] width 179 height 14
paste input "[PERSON_NAME][EMAIL_ADDRESS][PERSON_NAME][DOMAIN_NAME]"
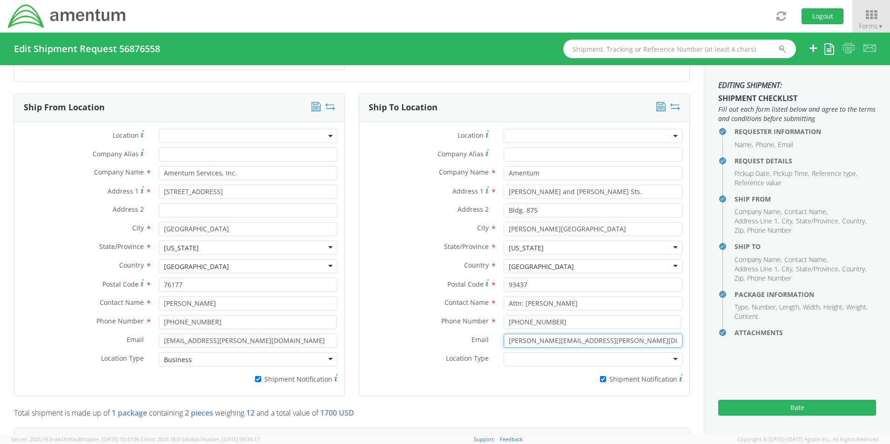
type input "[PERSON_NAME][EMAIL_ADDRESS][PERSON_NAME][DOMAIN_NAME]"
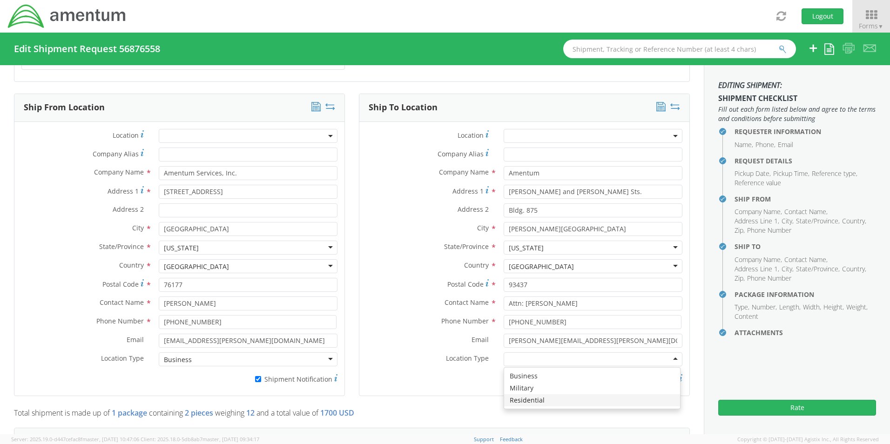
click at [407, 408] on p "Total shipment is made up of 1 package containing 2 pieces weighing 12 and a to…" at bounding box center [352, 415] width 676 height 15
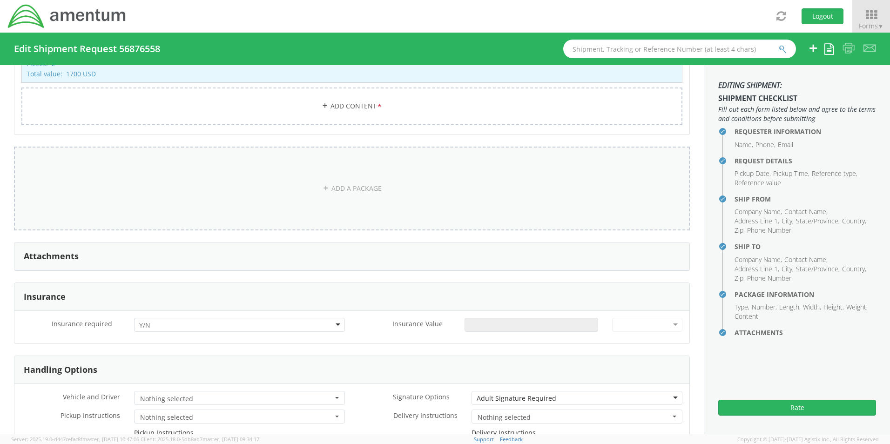
scroll to position [931, 0]
click at [153, 320] on div at bounding box center [239, 323] width 211 height 14
click at [506, 316] on input "Insurance Value *" at bounding box center [532, 323] width 134 height 14
type input "1"
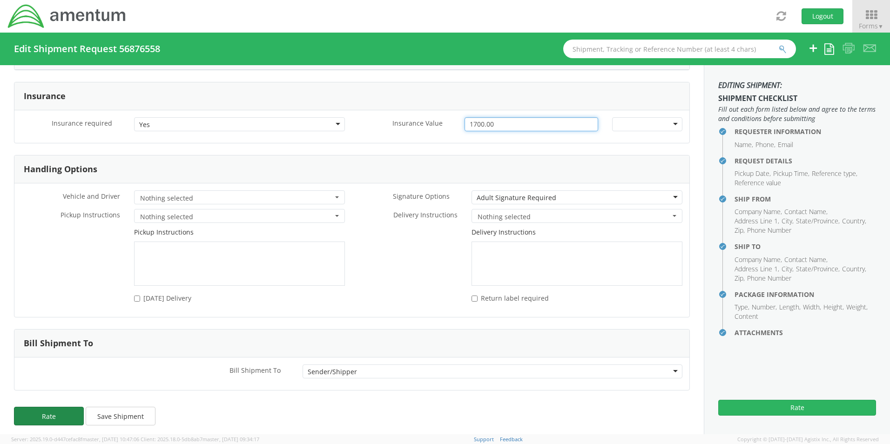
type input "1700.00"
click at [63, 409] on button "Rate" at bounding box center [49, 416] width 70 height 19
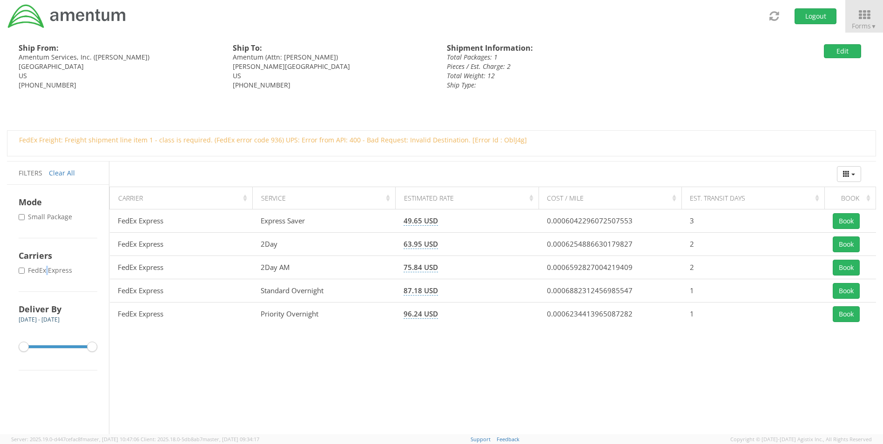
click at [47, 272] on label "* FedEx Express" at bounding box center [46, 270] width 55 height 9
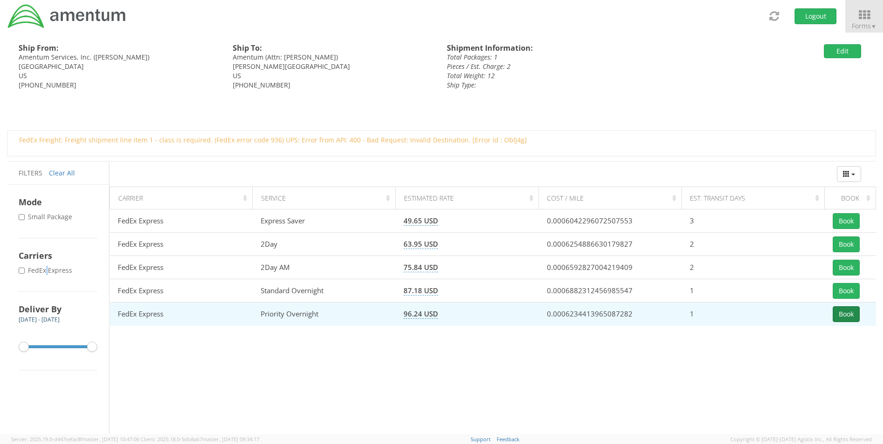
click at [849, 312] on button "Book" at bounding box center [846, 314] width 27 height 16
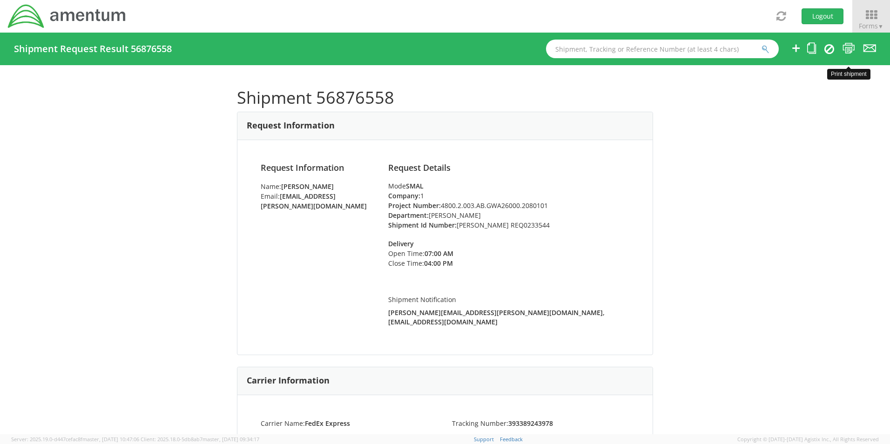
click at [849, 45] on icon at bounding box center [849, 48] width 13 height 12
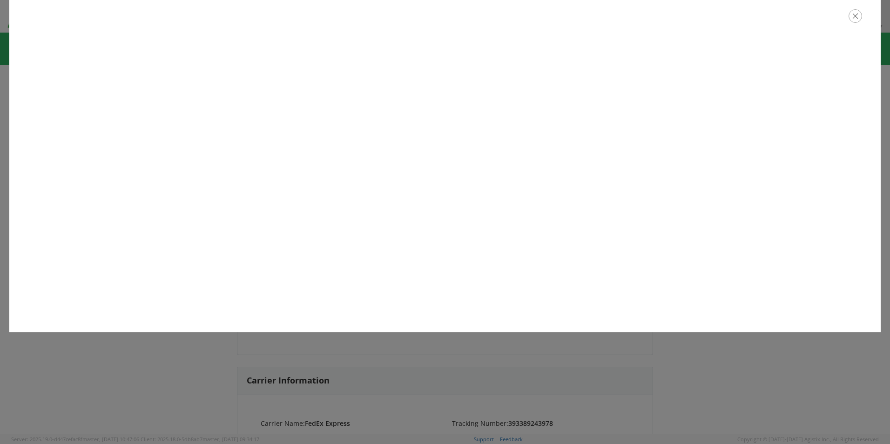
click at [857, 18] on icon "button" at bounding box center [855, 15] width 13 height 13
